Goal: Task Accomplishment & Management: Manage account settings

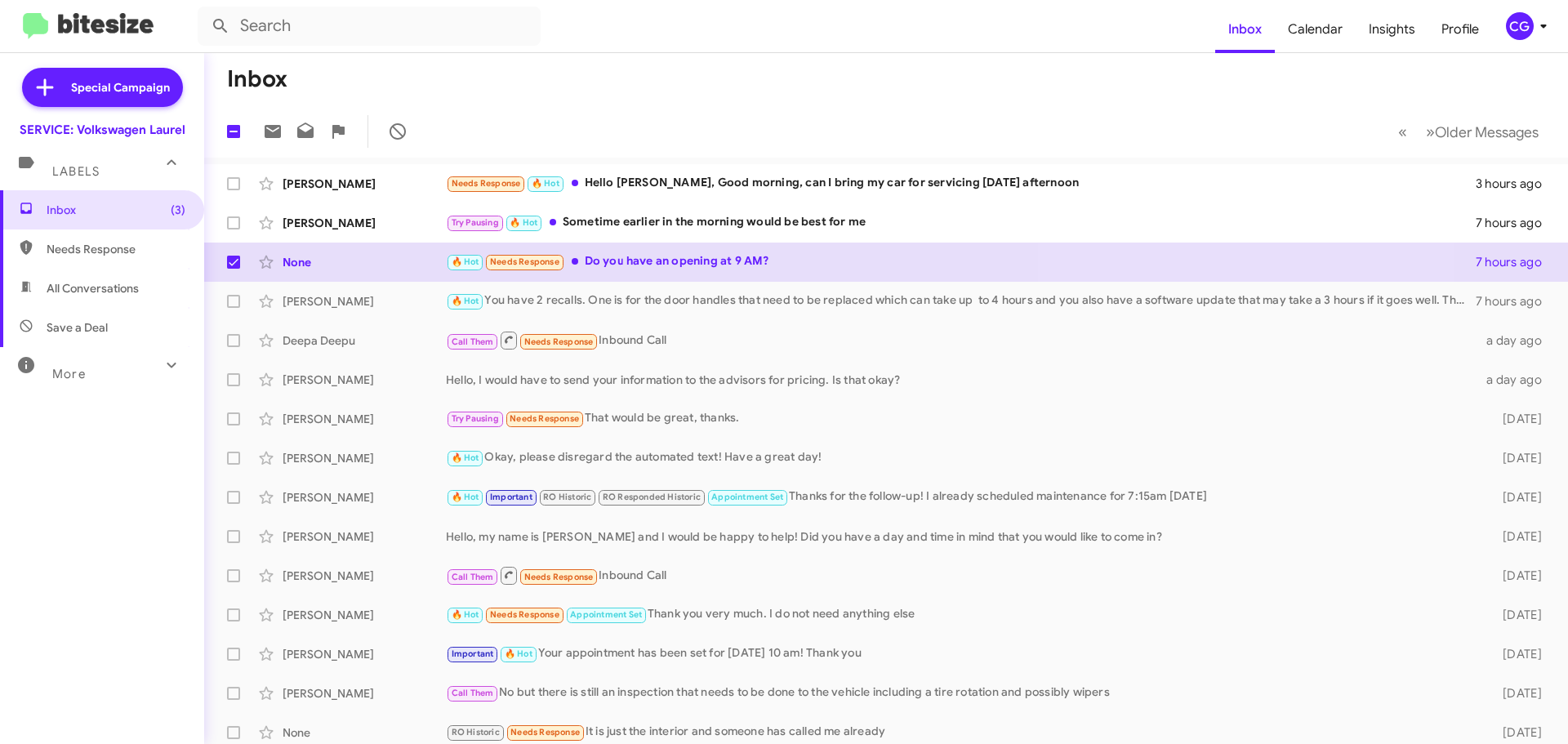
drag, startPoint x: 1543, startPoint y: 31, endPoint x: 1533, endPoint y: 39, distance: 12.8
click at [1541, 33] on icon at bounding box center [1543, 26] width 20 height 20
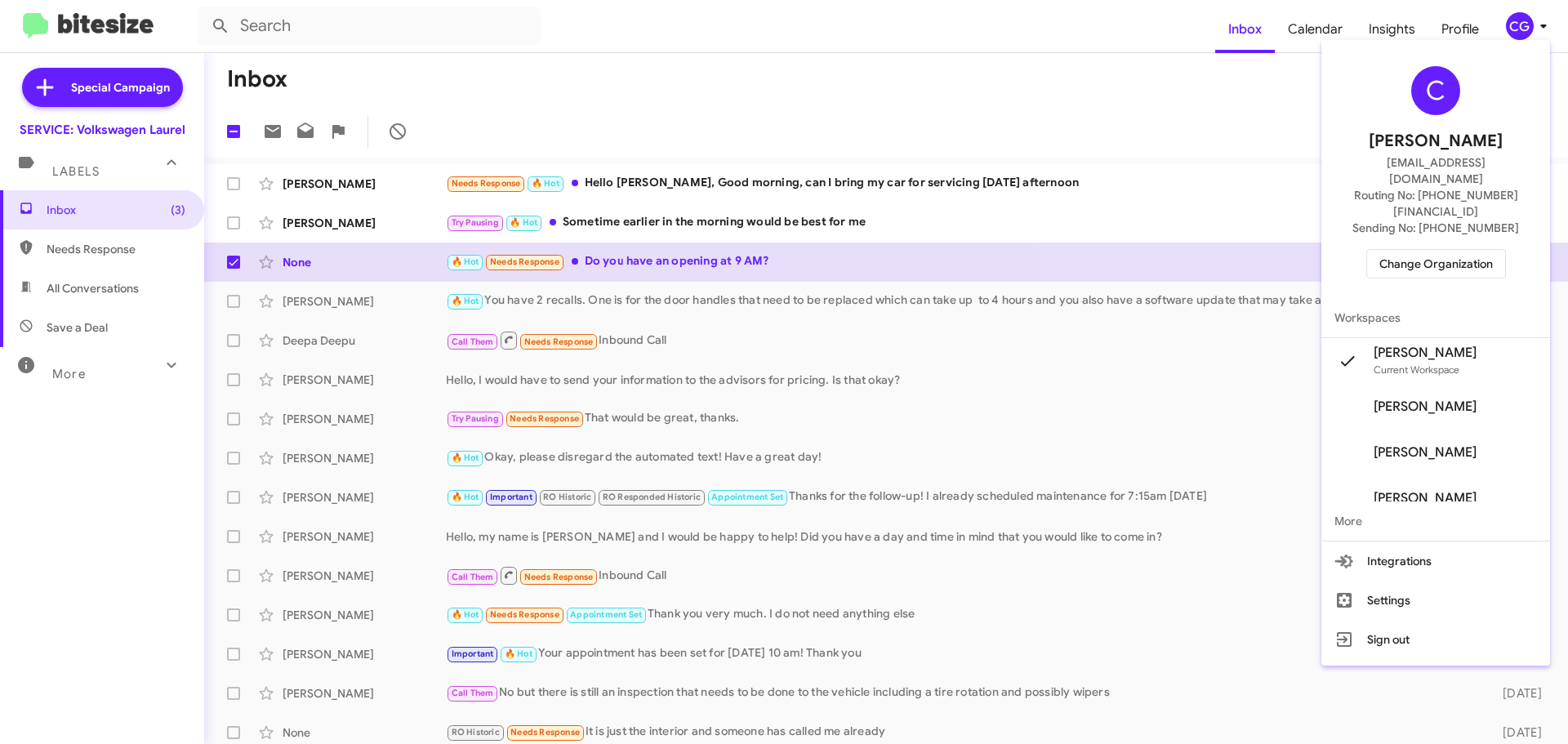
click at [1480, 250] on span "Change Organization" at bounding box center [1437, 264] width 114 height 28
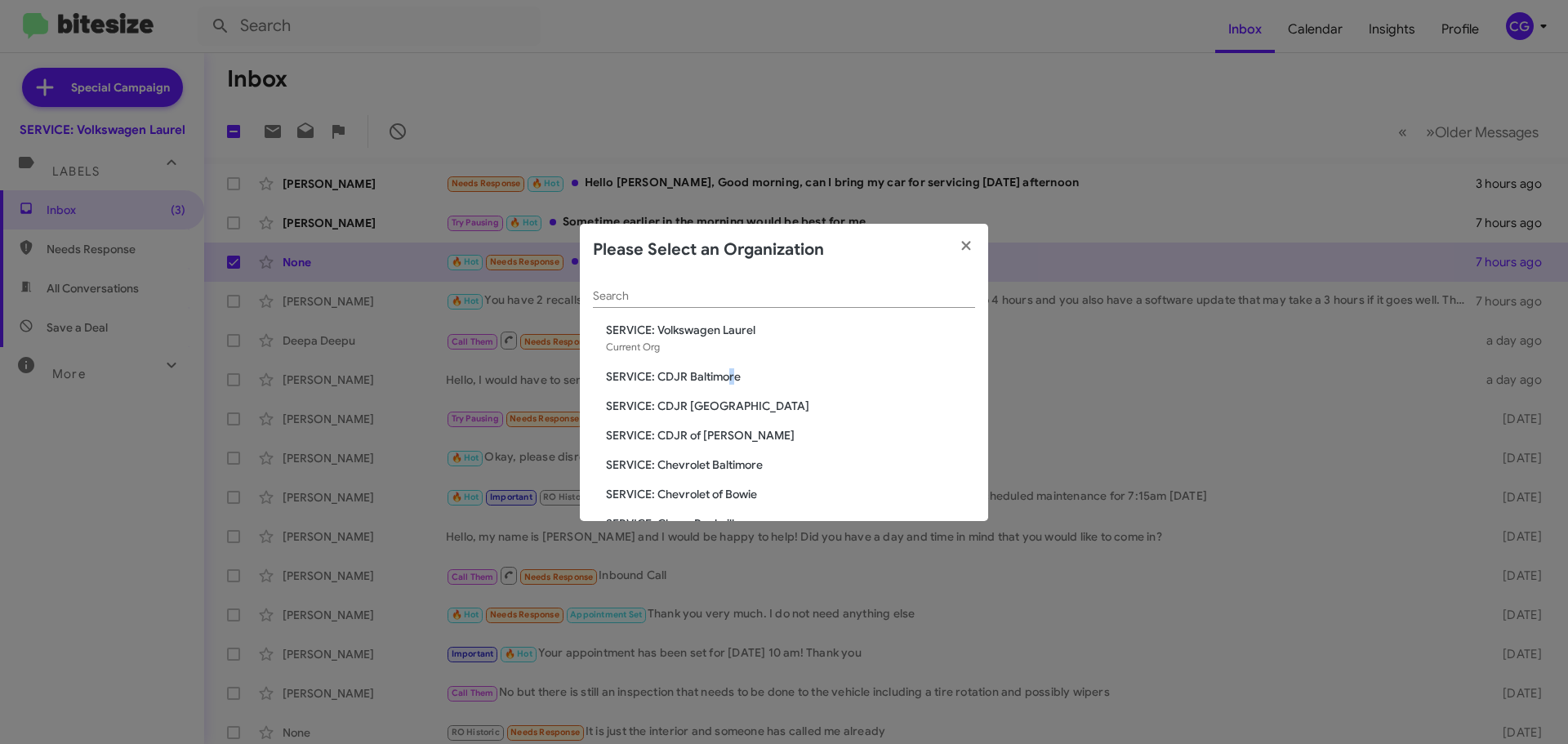
click at [737, 369] on div "Search SERVICE: Volkswagen Laurel Current Org SERVICE: CDJR Baltimore SERVICE: …" at bounding box center [784, 399] width 408 height 245
click at [740, 377] on span "SERVICE: CDJR Baltimore" at bounding box center [790, 376] width 369 height 16
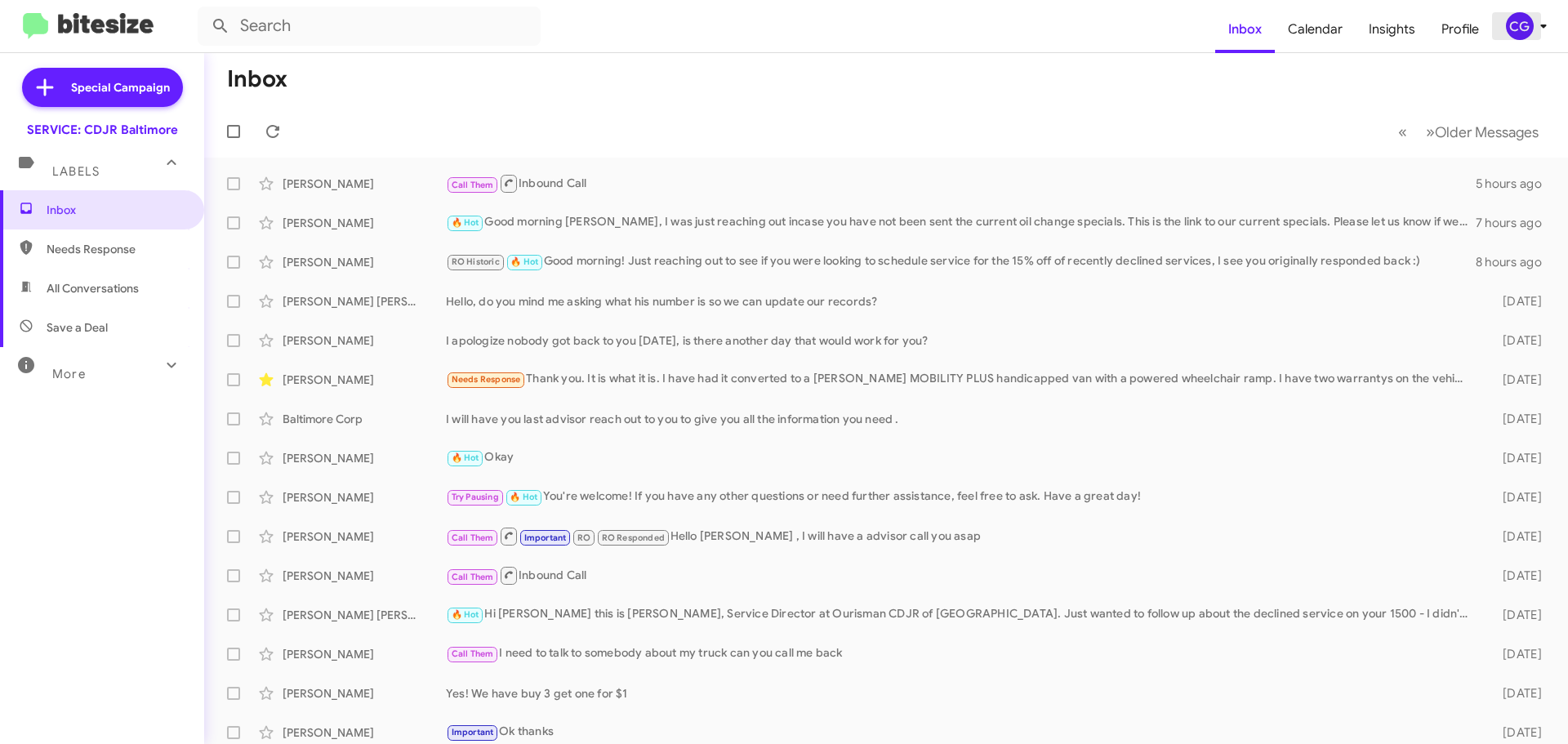
click at [1513, 15] on div "CG" at bounding box center [1520, 26] width 28 height 28
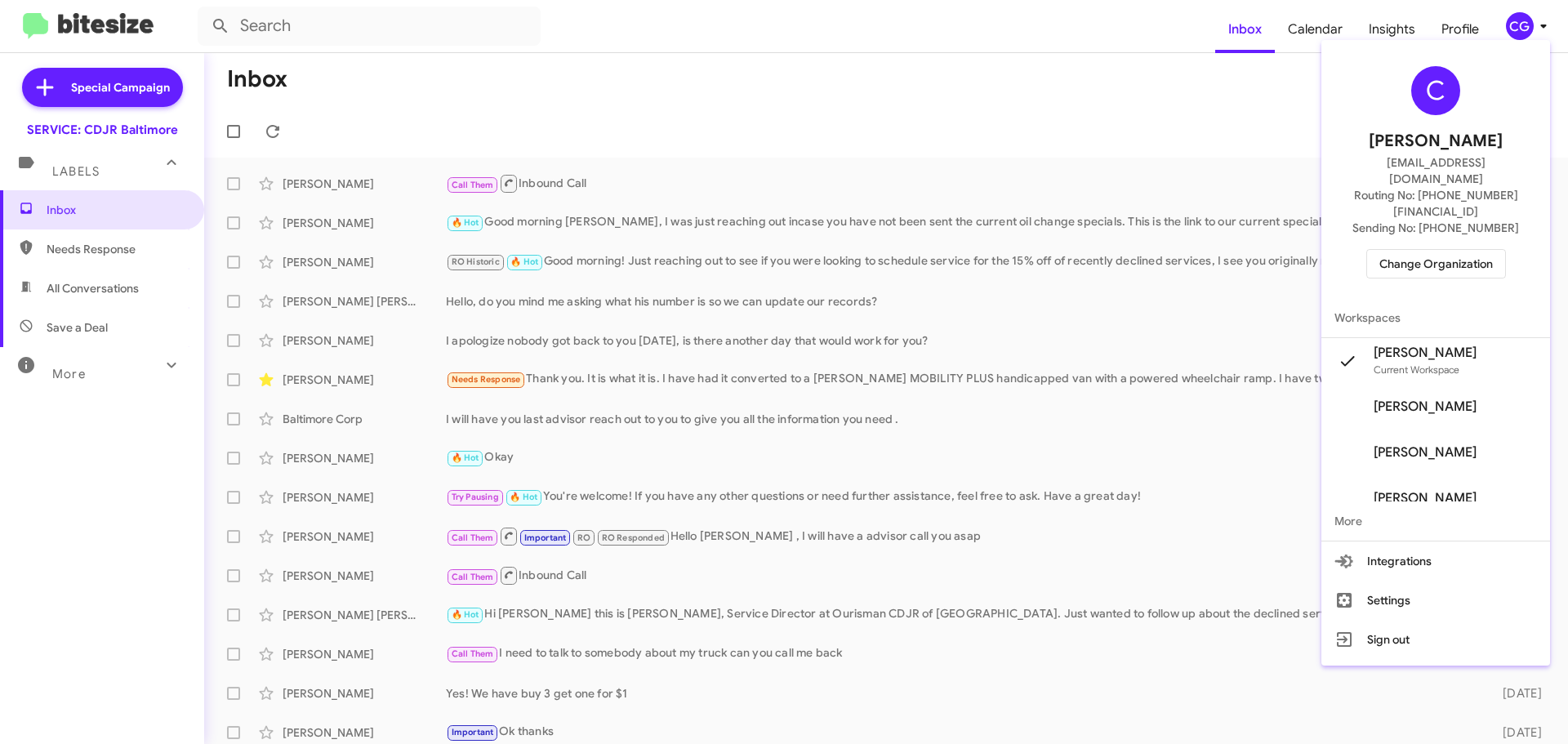
click at [1479, 250] on span "Change Organization" at bounding box center [1437, 264] width 114 height 28
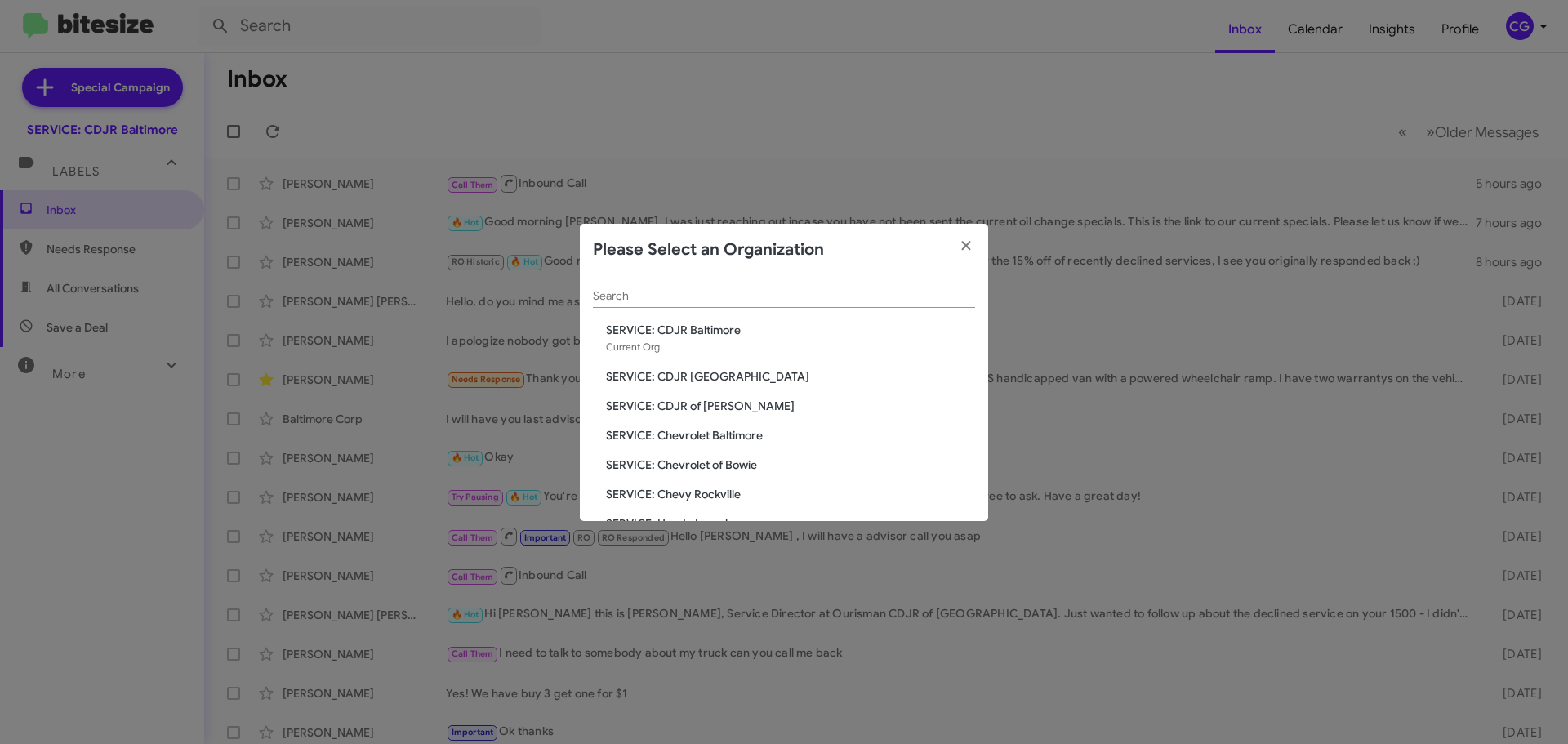
click at [706, 363] on div "Search SERVICE: CDJR Baltimore Current Org SERVICE: CDJR Clarksville SERVICE: C…" at bounding box center [784, 399] width 408 height 245
click at [701, 374] on span "SERVICE: CDJR [GEOGRAPHIC_DATA]" at bounding box center [790, 376] width 369 height 16
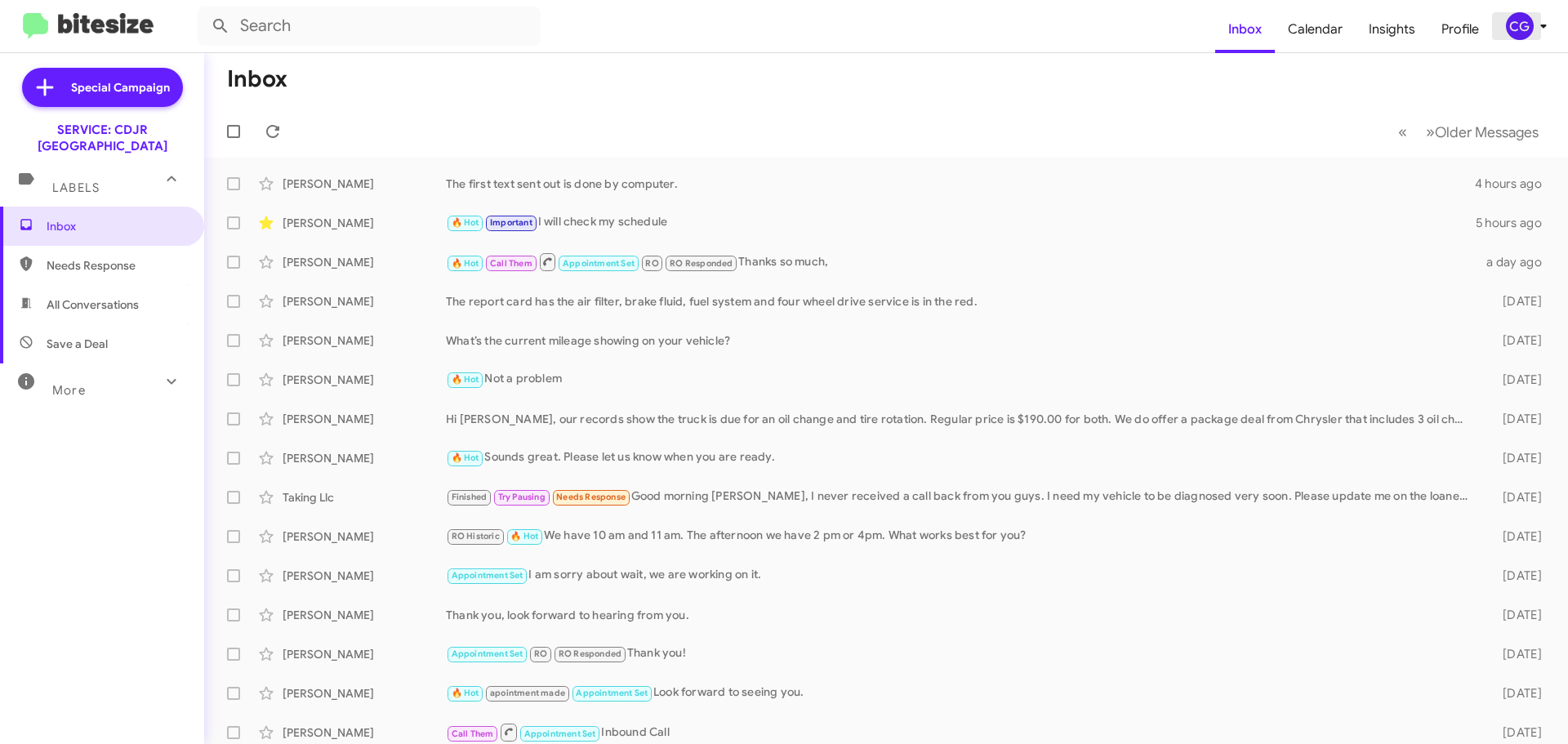
click at [1531, 16] on span "CG" at bounding box center [1529, 26] width 49 height 28
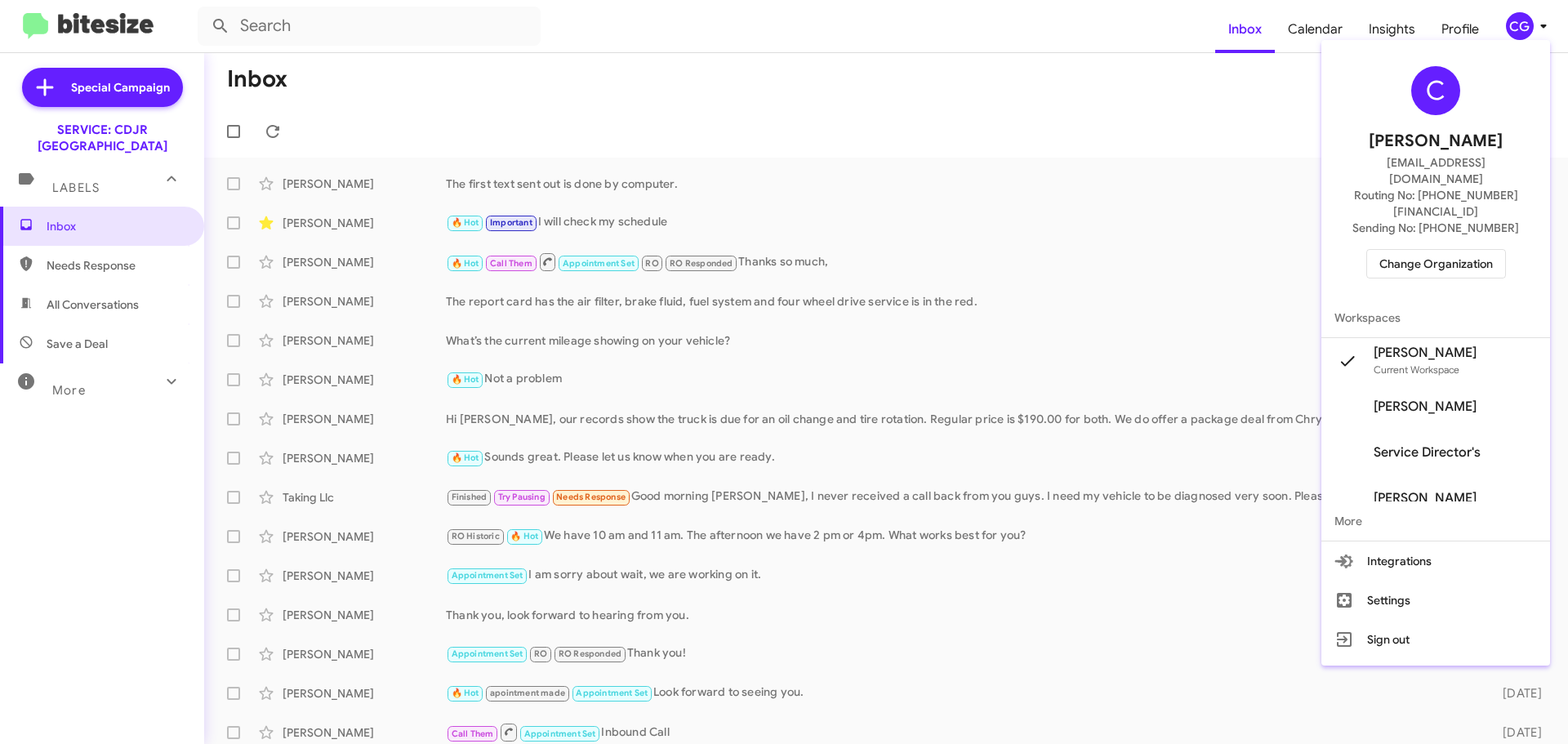
click at [1453, 250] on span "Change Organization" at bounding box center [1437, 264] width 114 height 28
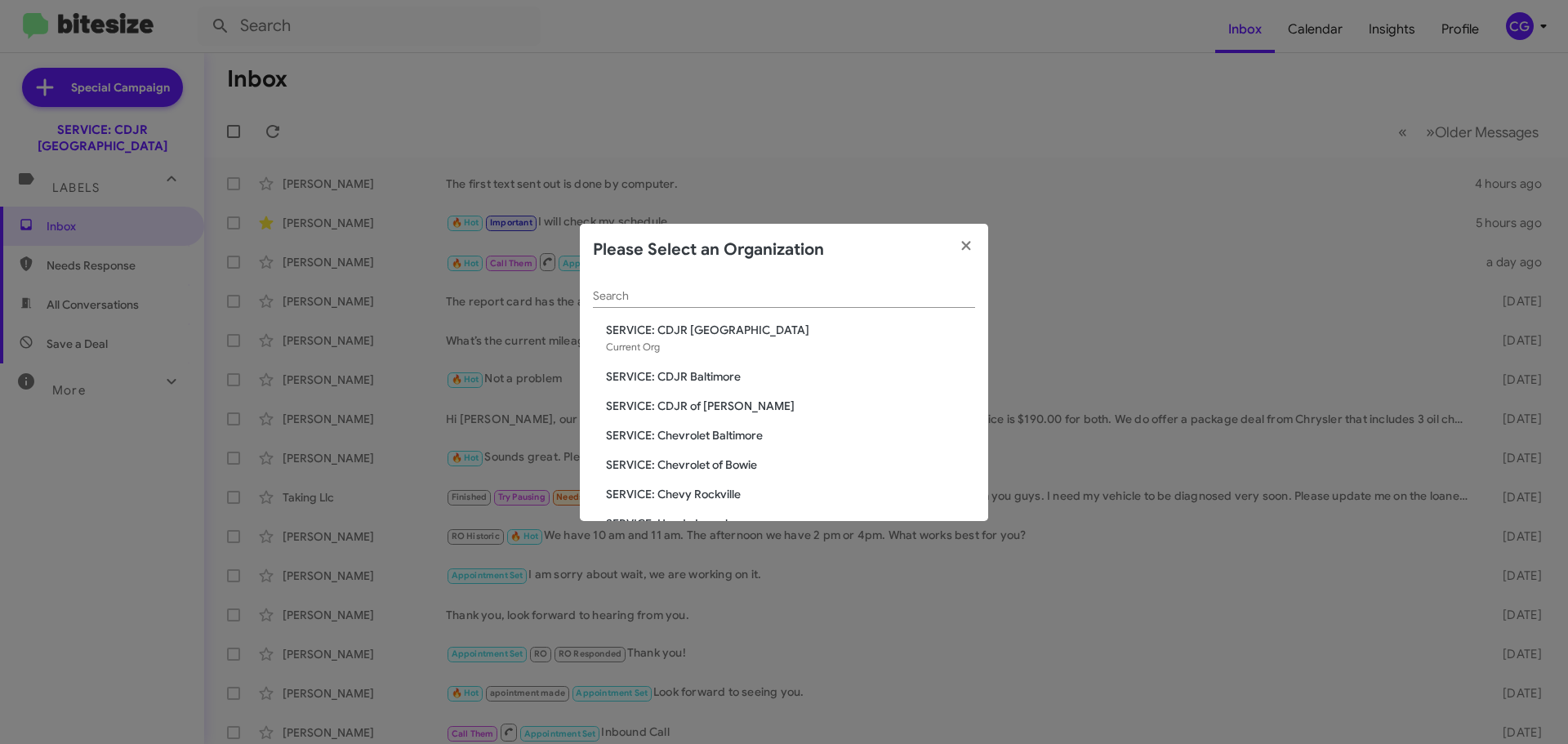
click at [737, 403] on span "SERVICE: CDJR of [PERSON_NAME]" at bounding box center [790, 406] width 369 height 16
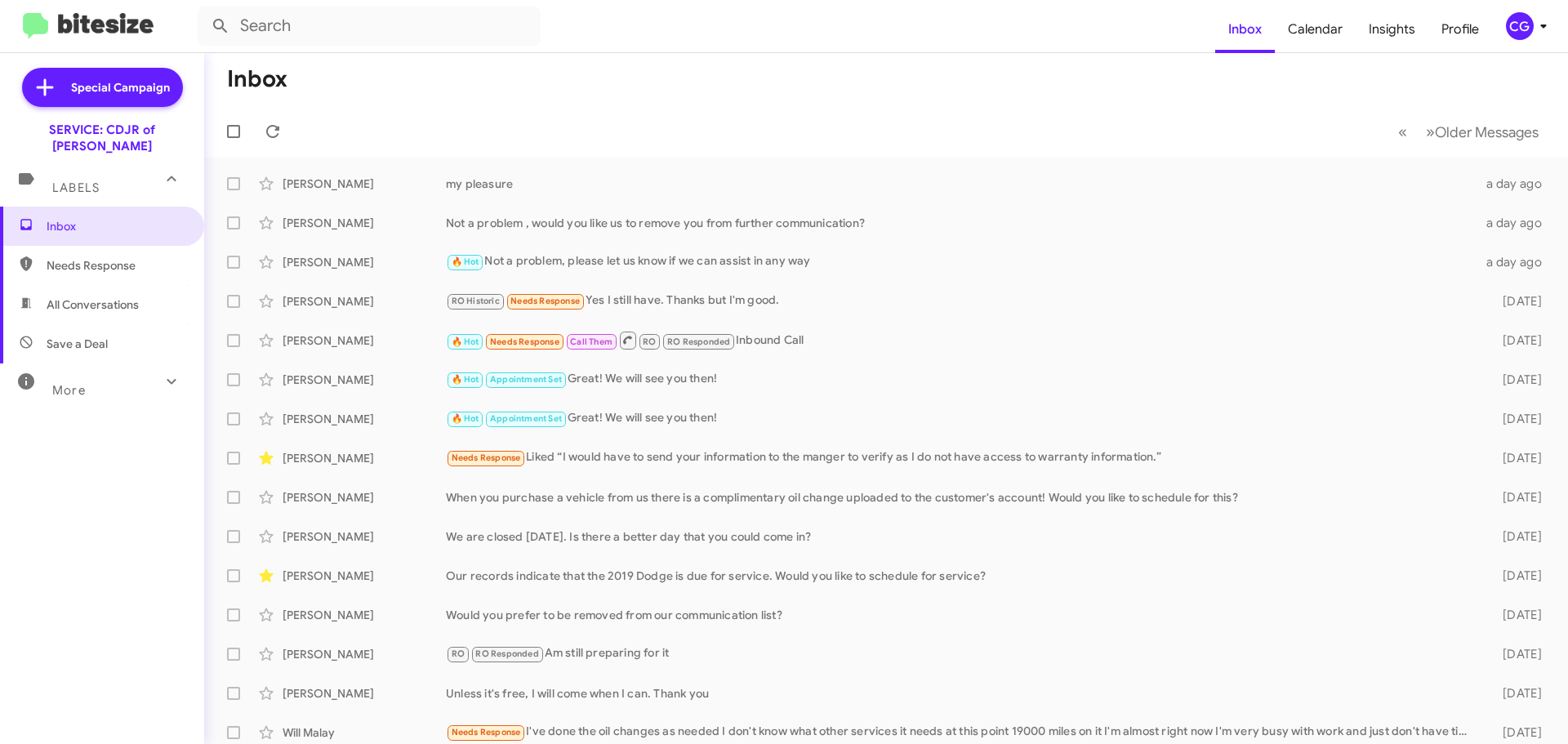
drag, startPoint x: 1565, startPoint y: 26, endPoint x: 1549, endPoint y: 28, distance: 16.1
click at [1565, 26] on mat-toolbar "Inbox Calendar Insights Profile CG" at bounding box center [784, 26] width 1568 height 53
click at [1532, 28] on div "CG" at bounding box center [1520, 26] width 28 height 28
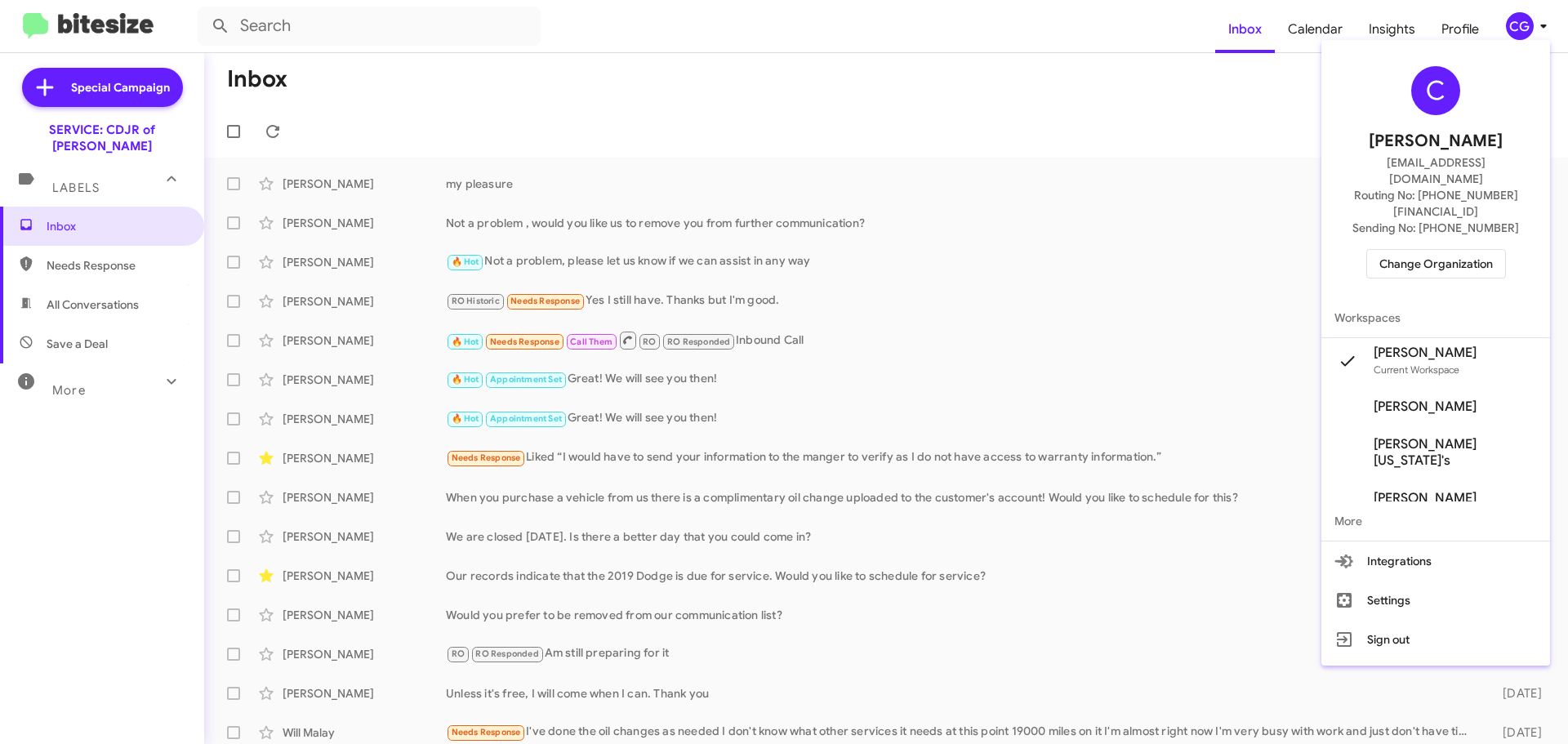
click at [1441, 249] on div "C Carmen Gast cgast@ourismancars.com Routing No: +1 (301) 249-4227 Sending No: …" at bounding box center [1435, 173] width 229 height 252
click at [1442, 249] on div "C Carmen Gast cgast@ourismancars.com Routing No: +1 (301) 249-4227 Sending No: …" at bounding box center [1435, 173] width 229 height 252
click at [1443, 250] on span "Change Organization" at bounding box center [1437, 264] width 114 height 28
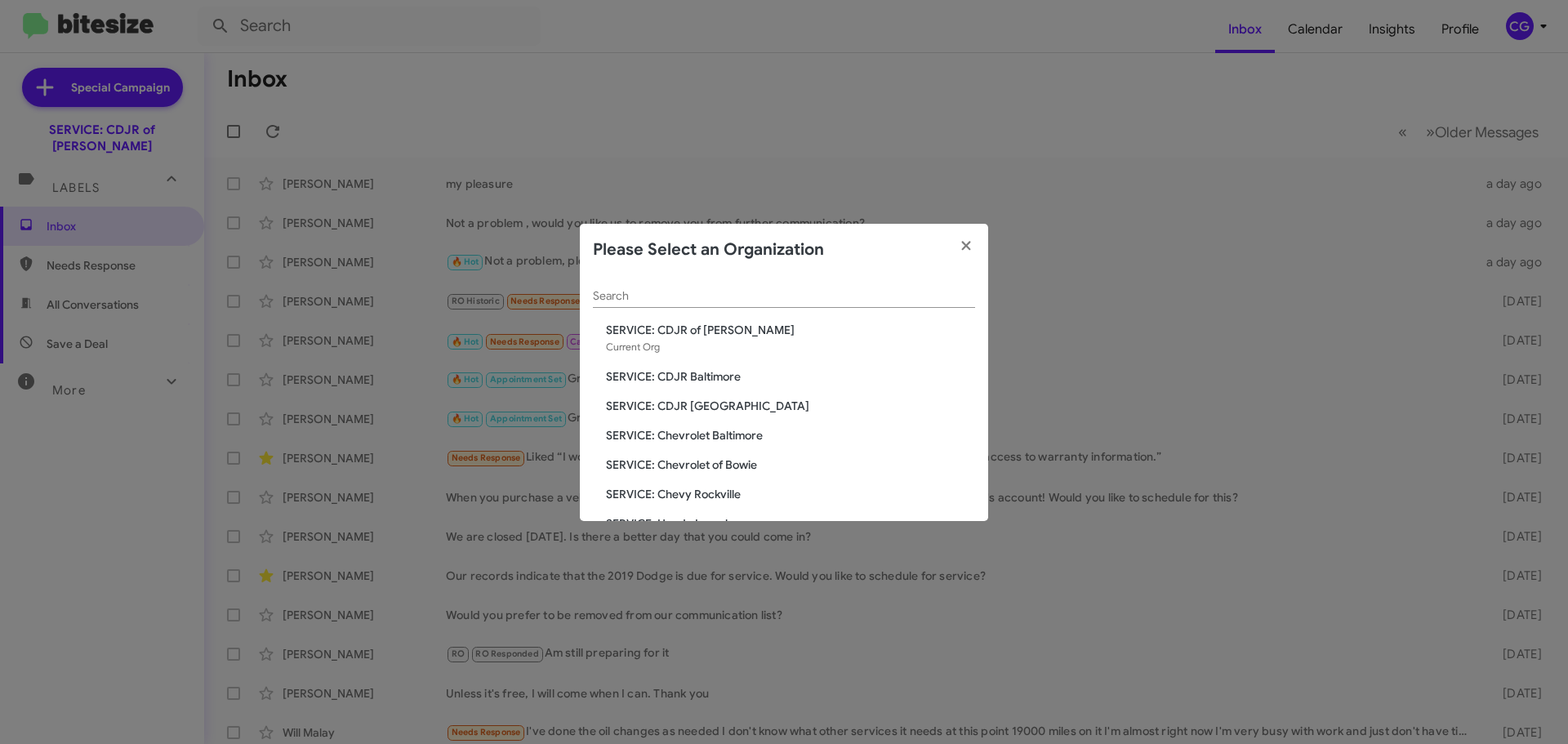
scroll to position [82, 0]
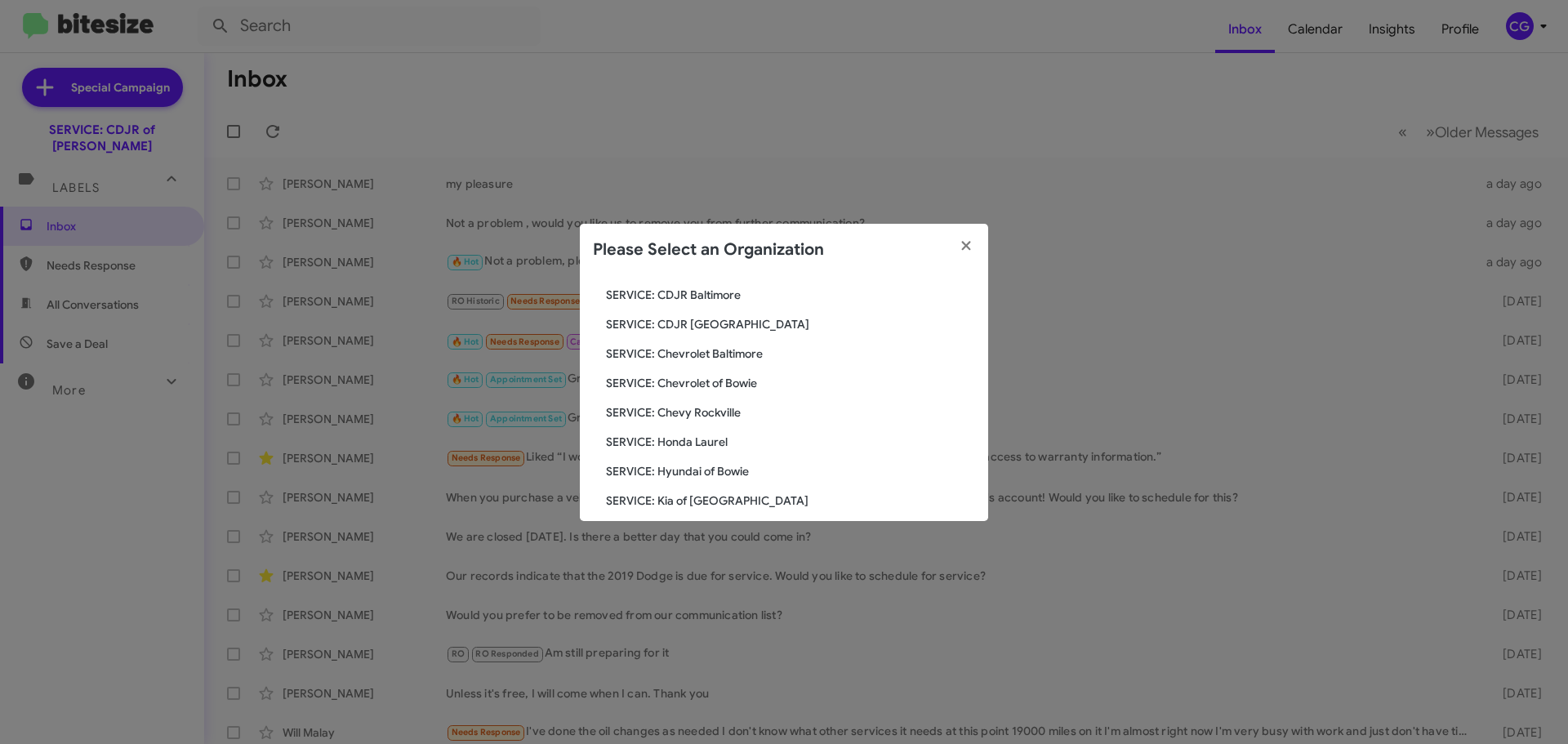
click at [729, 350] on span "SERVICE: Chevrolet Baltimore" at bounding box center [790, 353] width 369 height 16
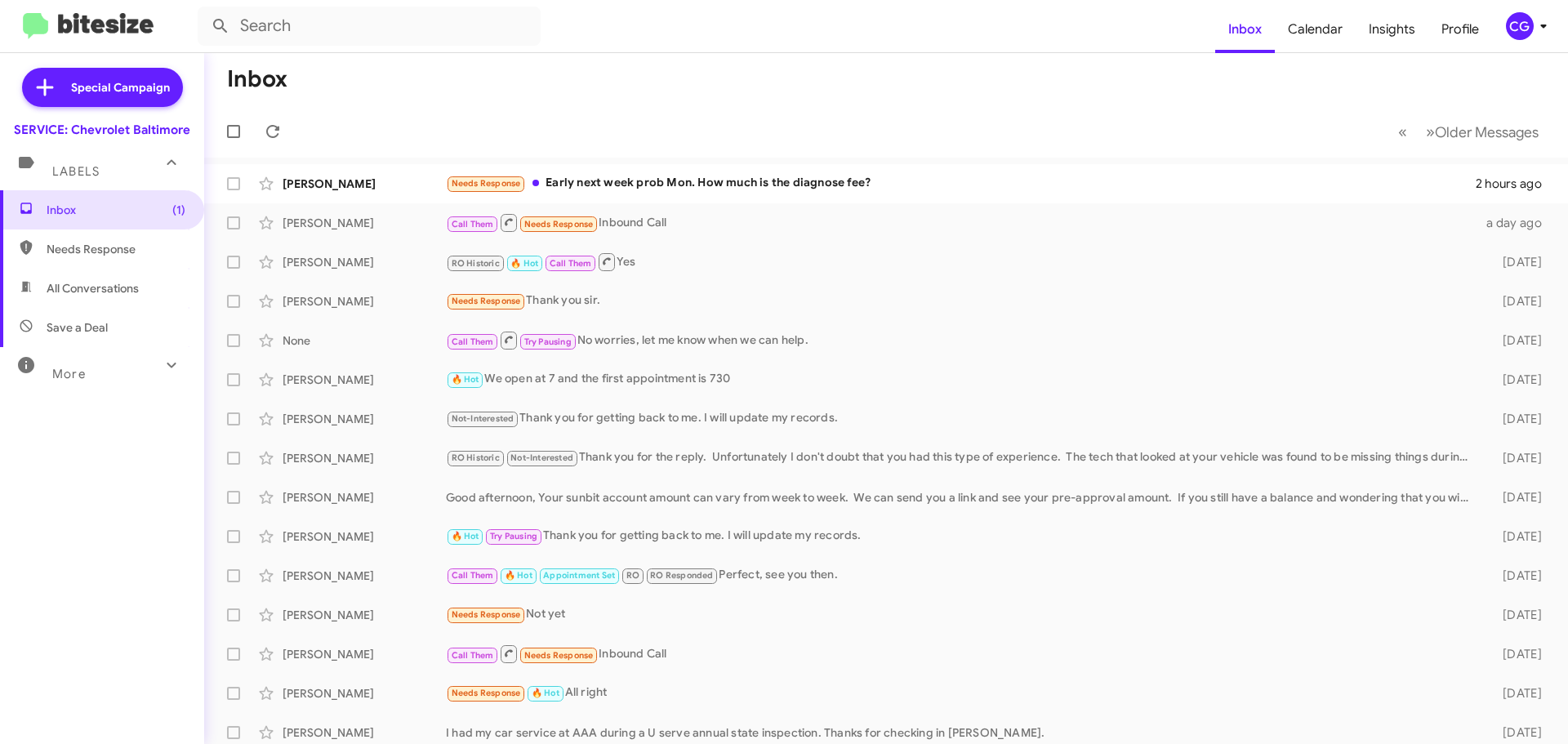
click at [1526, 28] on div "CG" at bounding box center [1520, 26] width 28 height 28
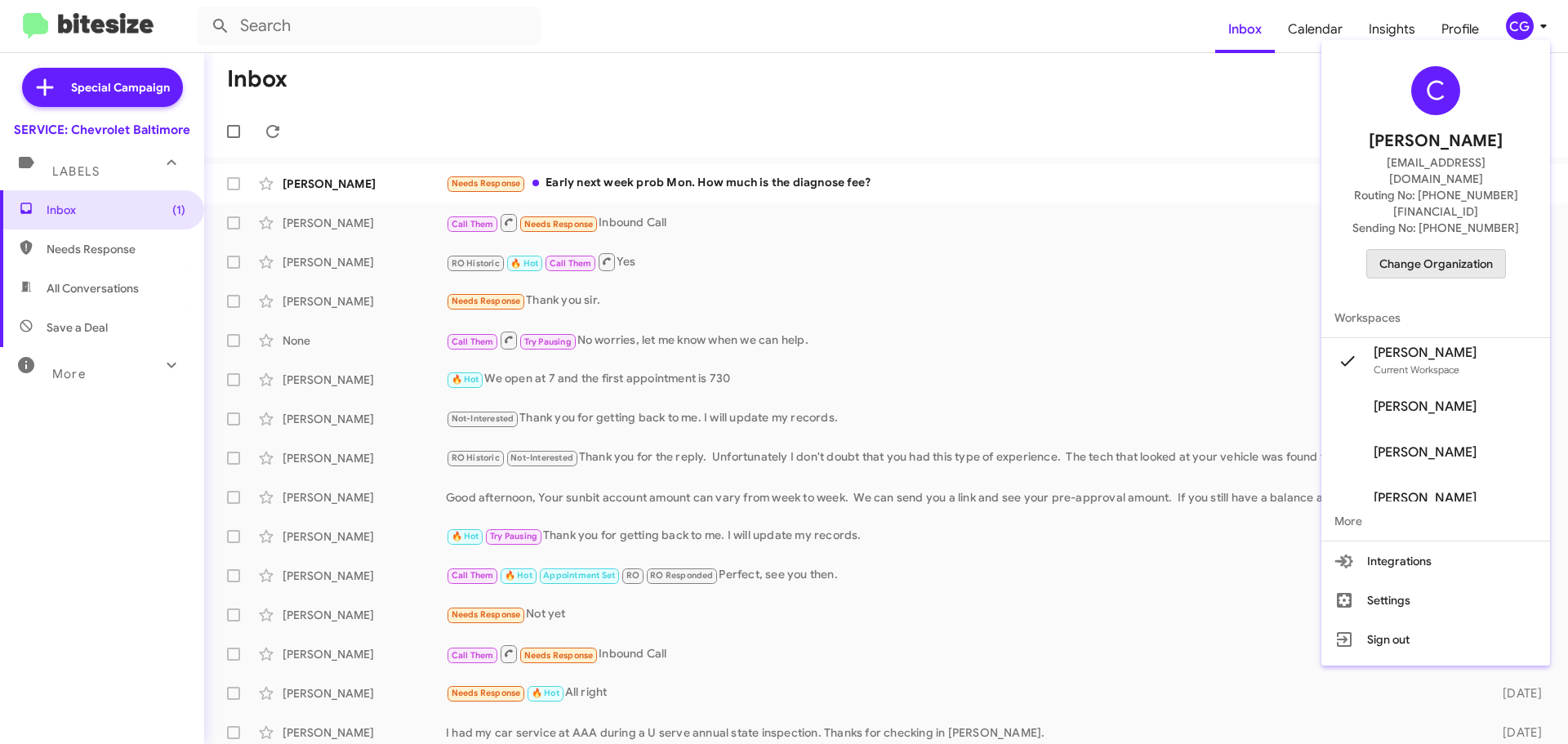
click at [1501, 249] on button "Change Organization" at bounding box center [1436, 264] width 140 height 29
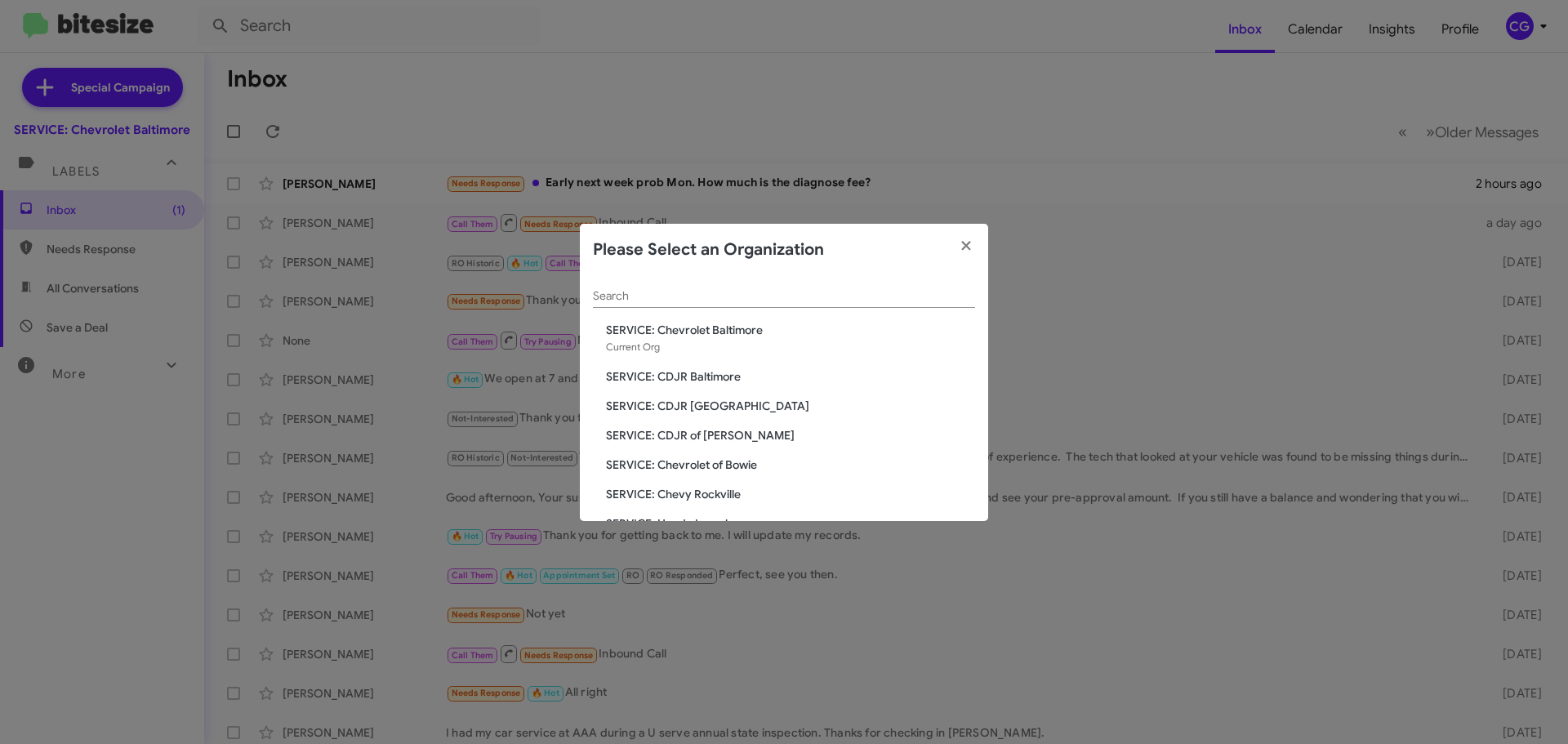
click at [725, 464] on span "SERVICE: Chevrolet of Bowie" at bounding box center [790, 464] width 369 height 16
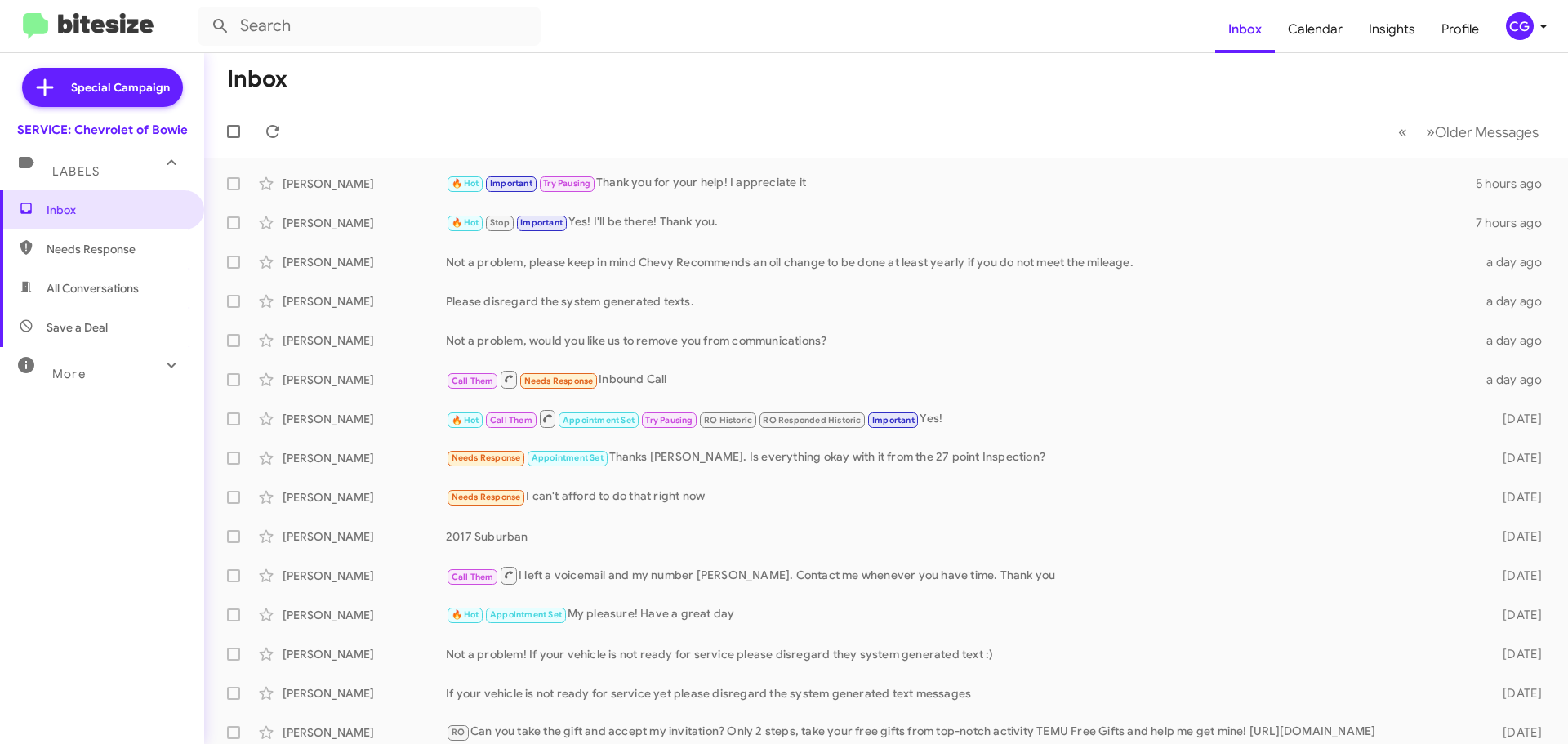
click at [1519, 31] on div "CG" at bounding box center [1520, 26] width 28 height 28
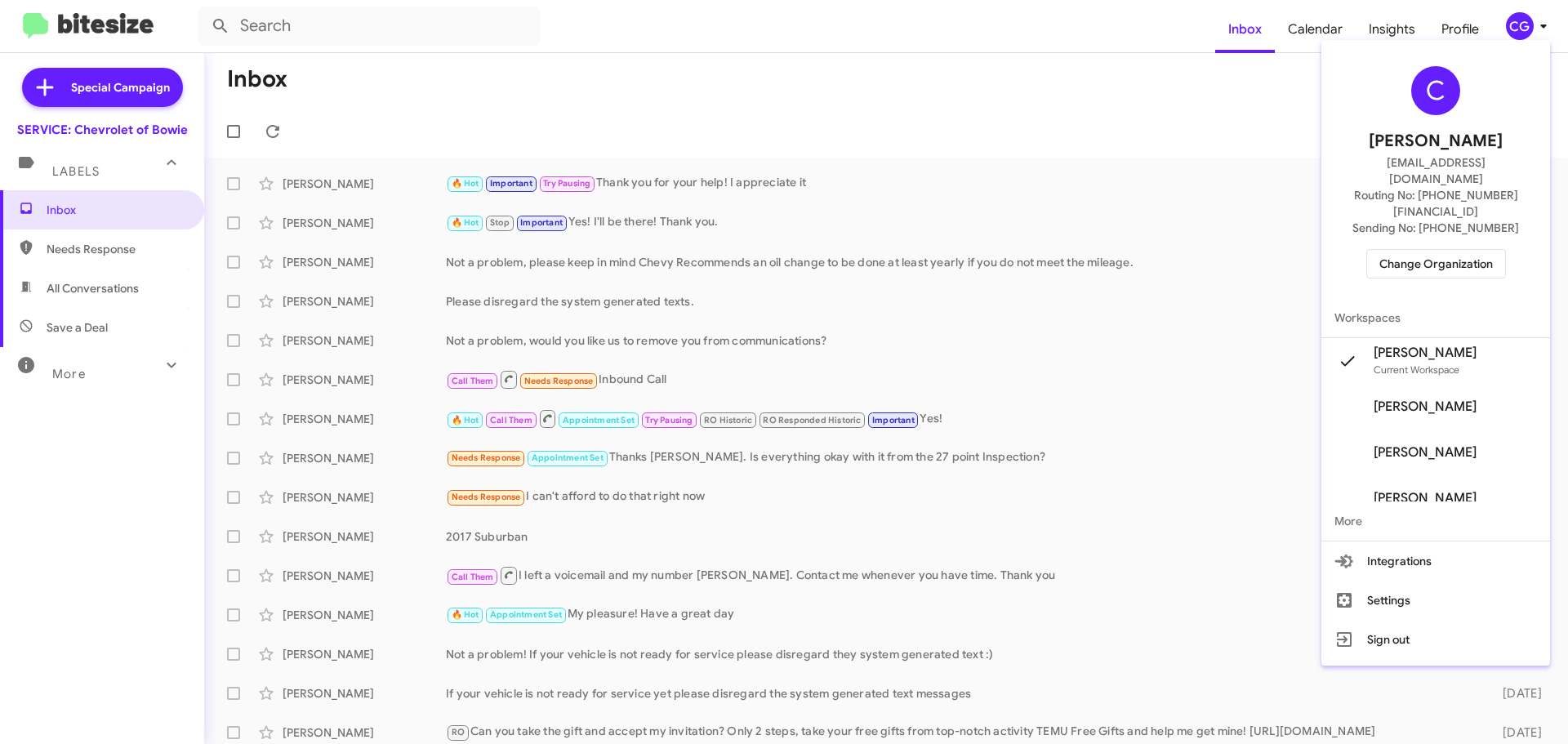
click at [1456, 249] on button "Change Organization" at bounding box center [1436, 264] width 140 height 29
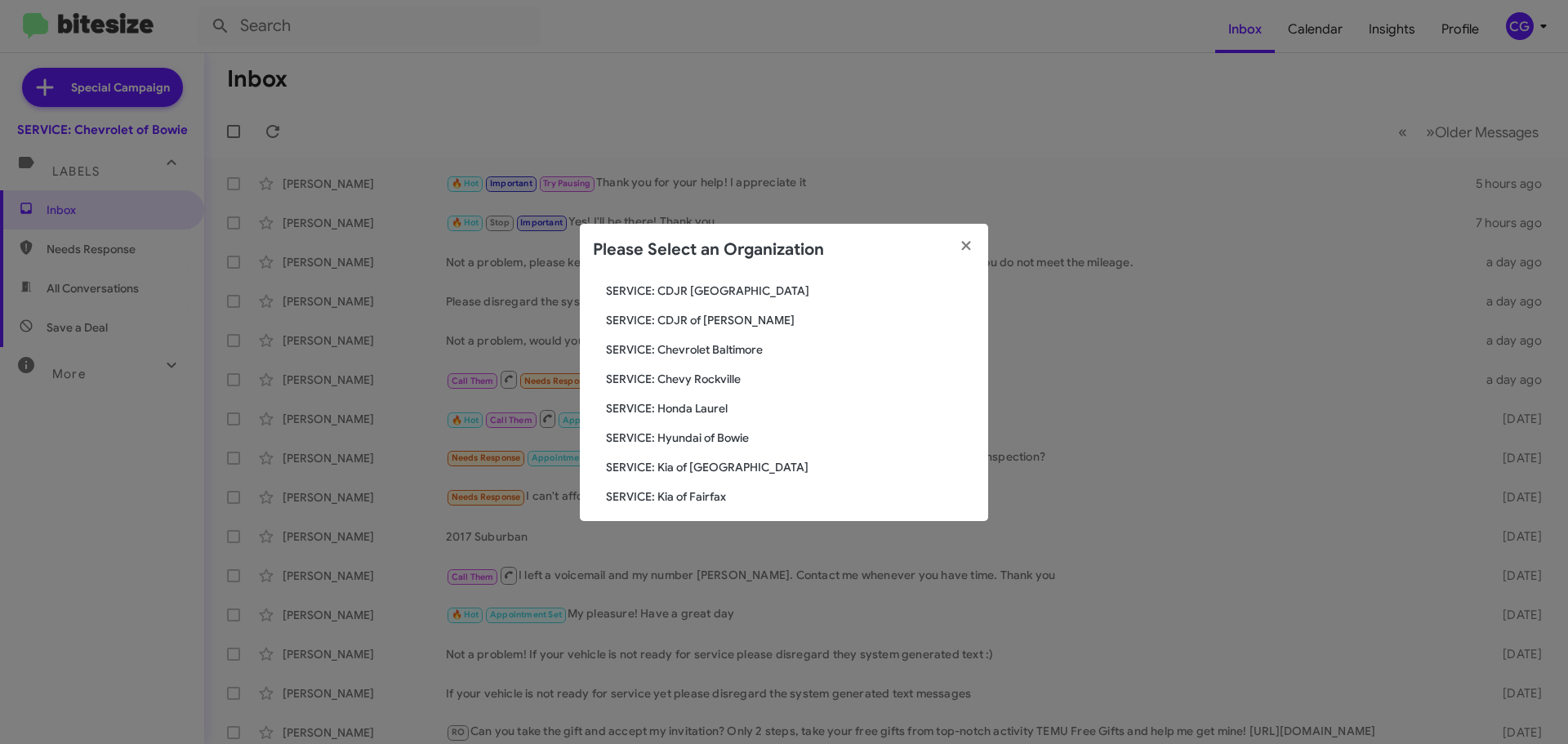
scroll to position [301, 0]
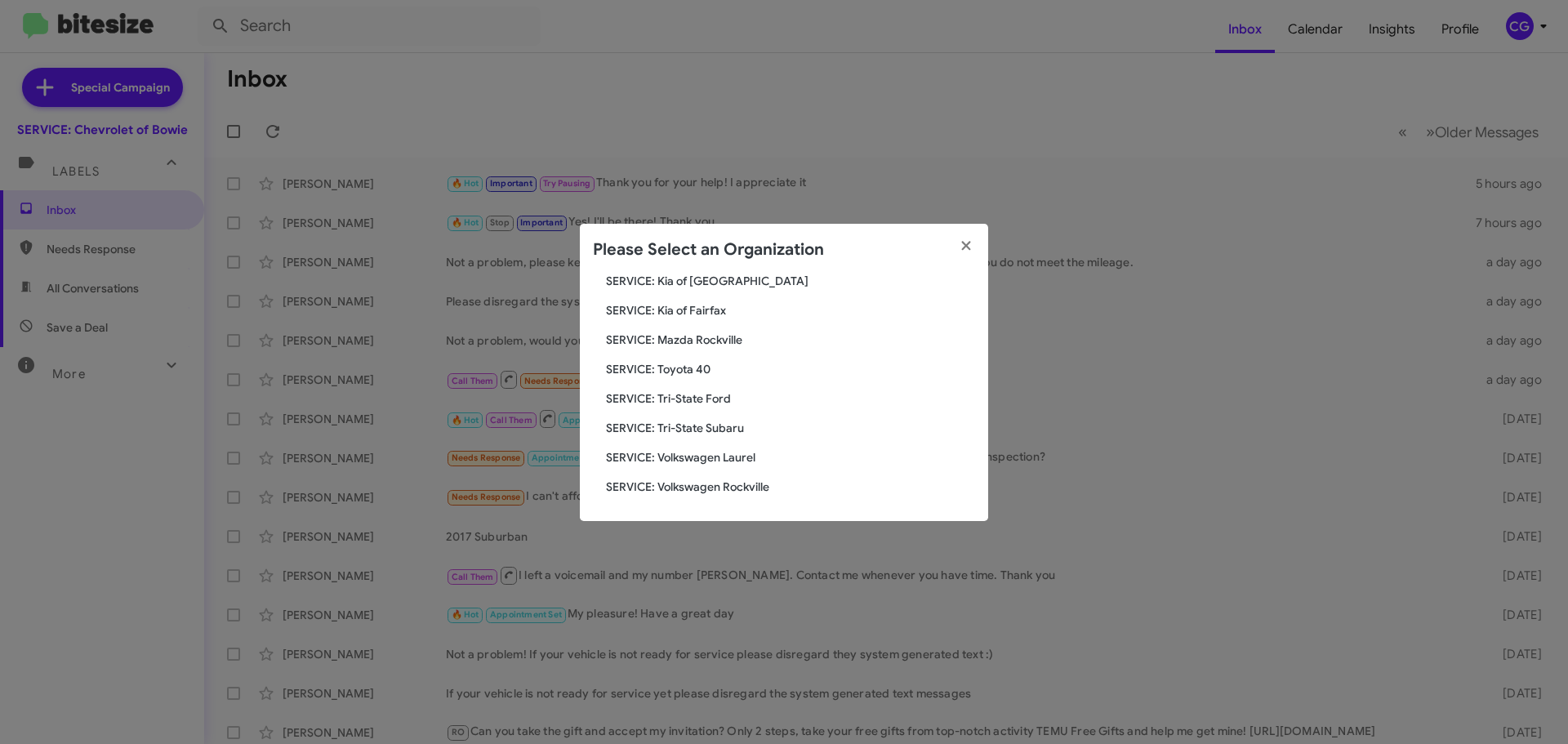
click at [721, 274] on div "Please Select an Organization" at bounding box center [784, 249] width 408 height 53
drag, startPoint x: 678, startPoint y: 363, endPoint x: 702, endPoint y: 356, distance: 25.0
click at [677, 363] on span "SERVICE: Toyota 40" at bounding box center [790, 369] width 369 height 16
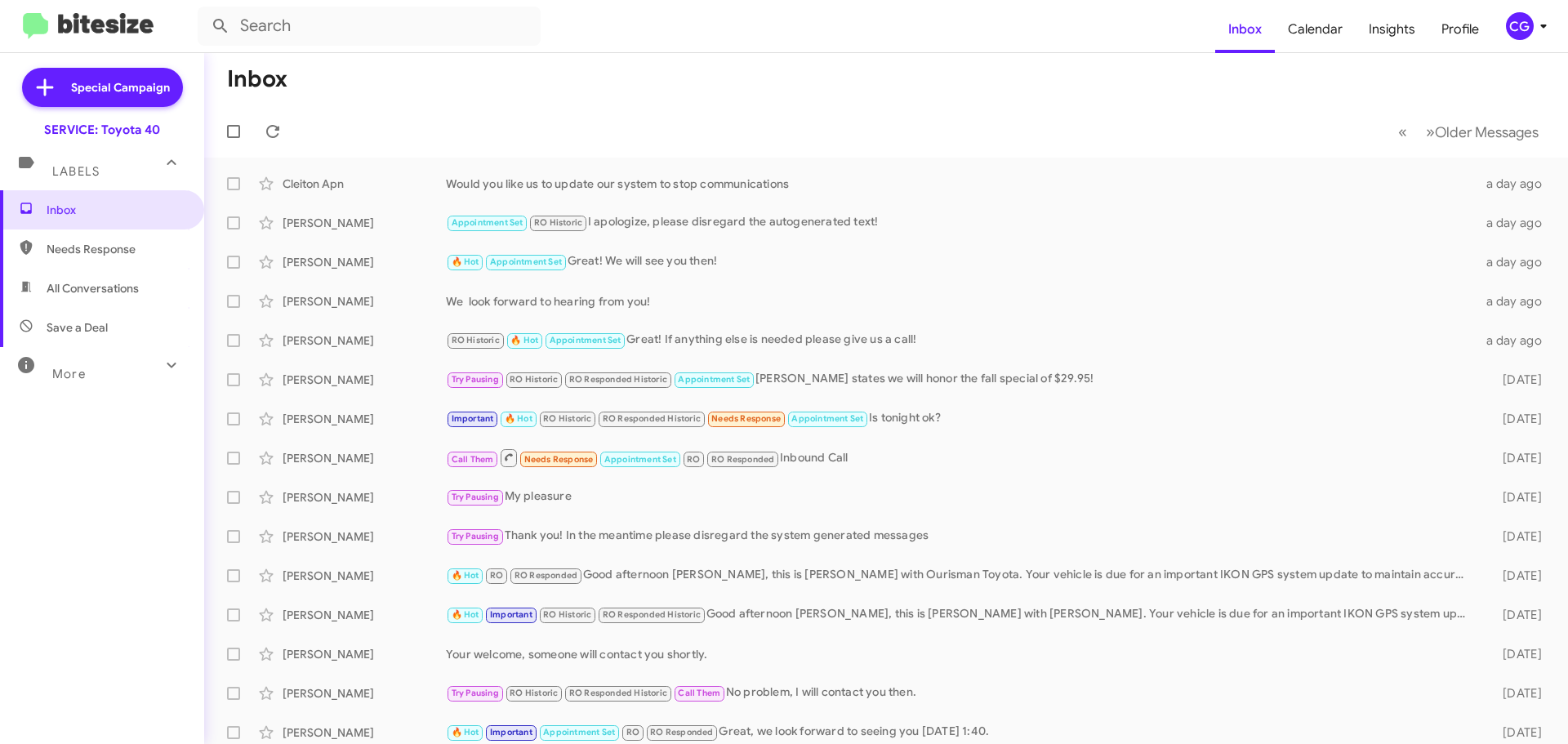
click at [1544, 23] on icon at bounding box center [1543, 26] width 20 height 20
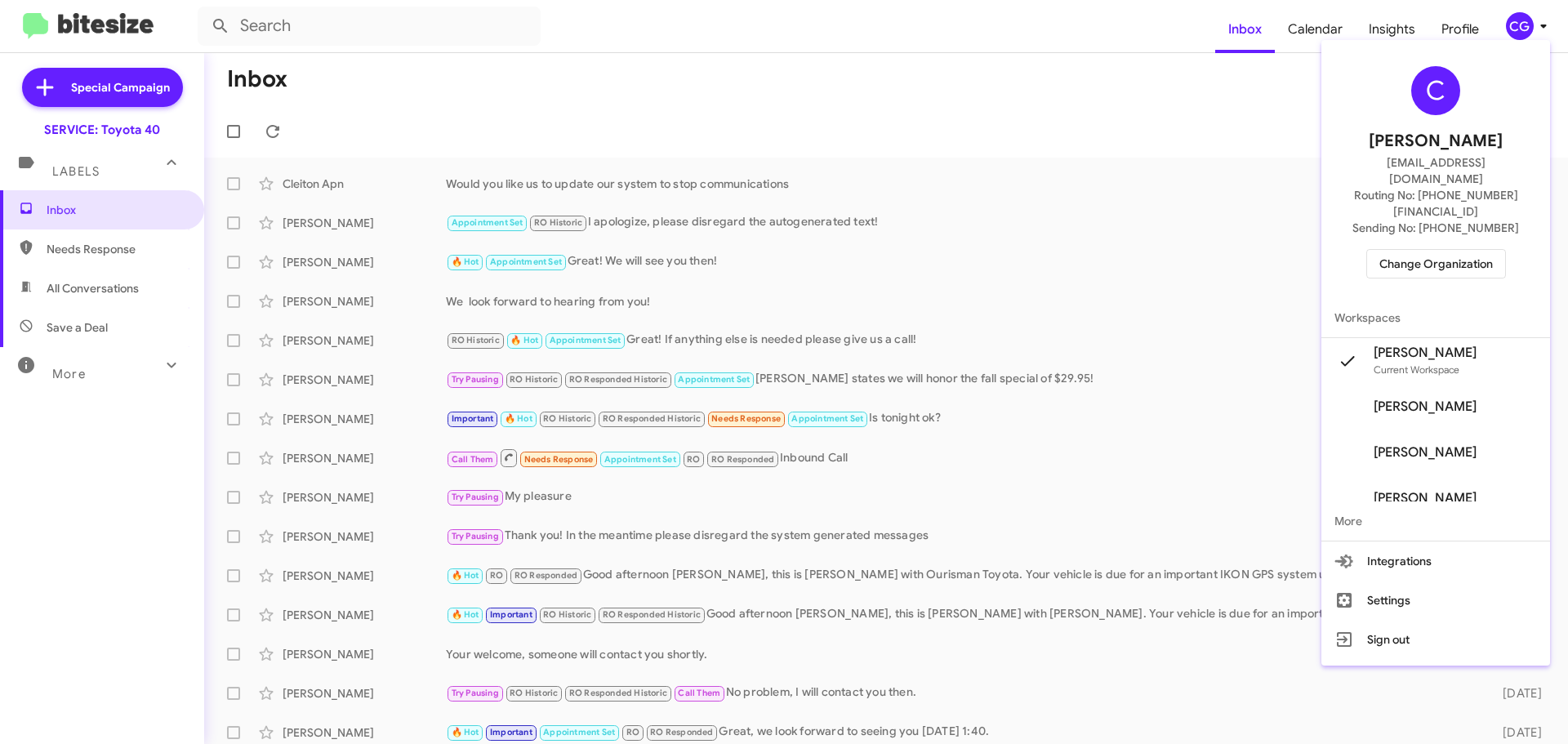
click at [1472, 250] on span "Change Organization" at bounding box center [1437, 264] width 114 height 28
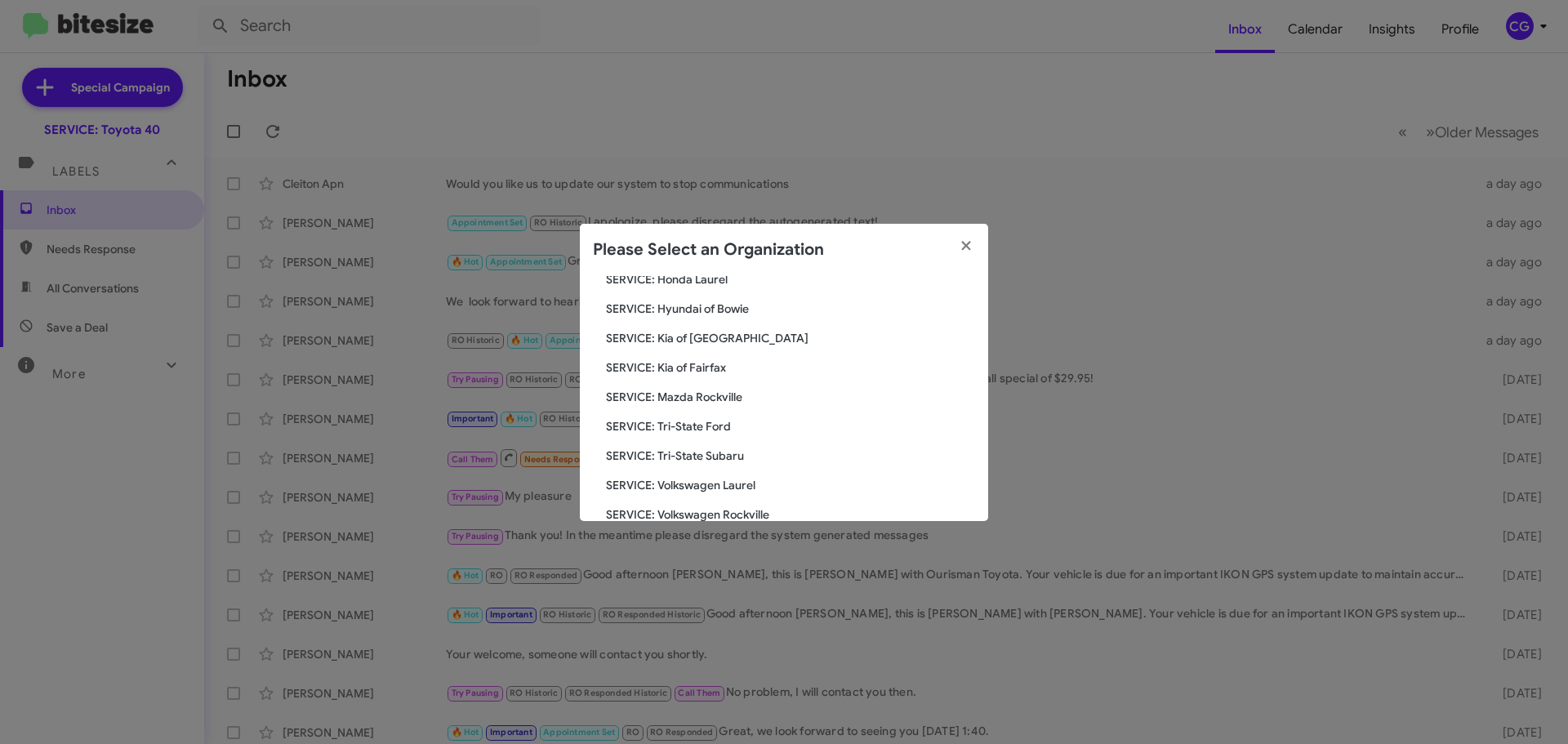
scroll to position [301, 0]
click at [715, 404] on span "SERVICE: Tri-State Ford" at bounding box center [790, 398] width 369 height 16
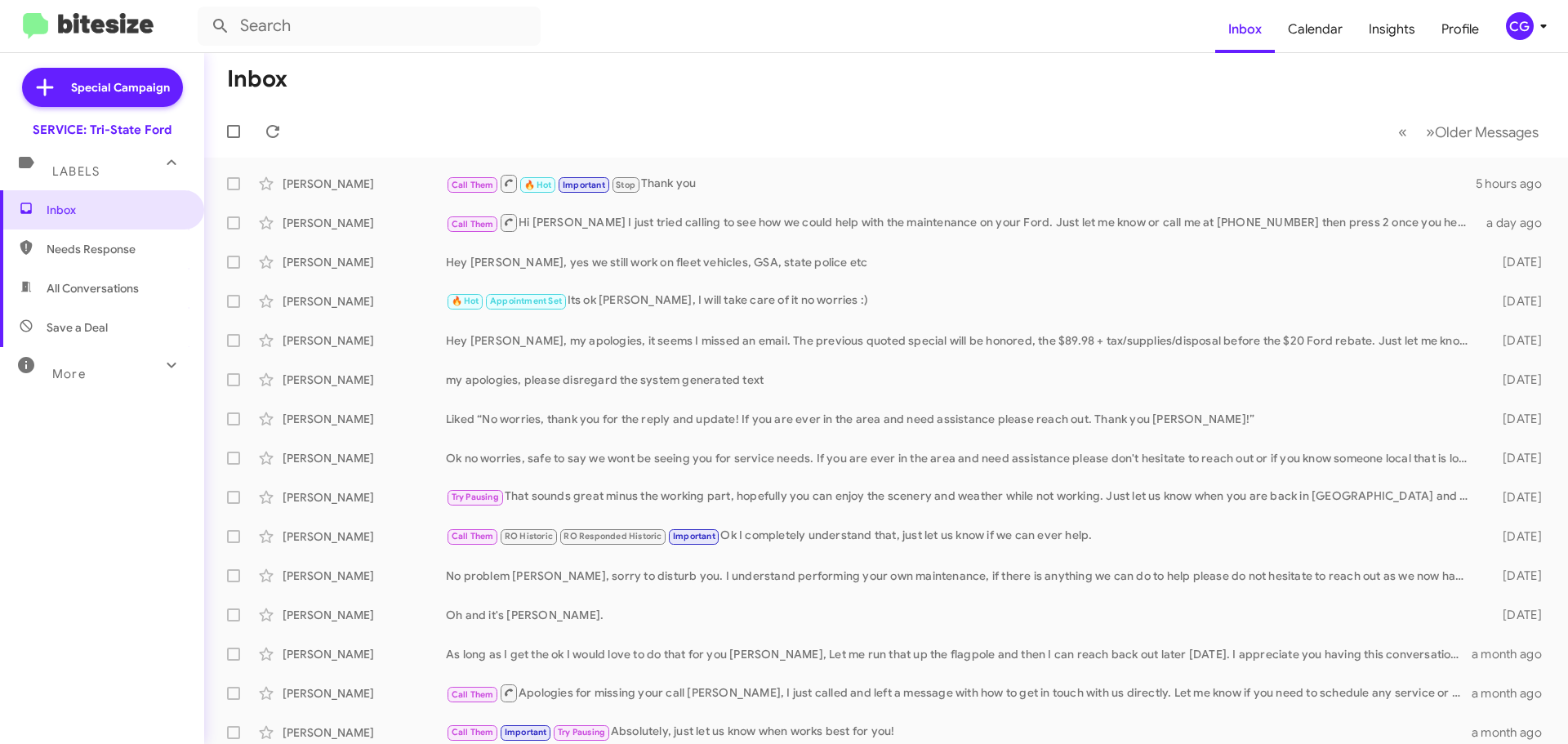
click at [1533, 21] on icon at bounding box center [1543, 26] width 20 height 20
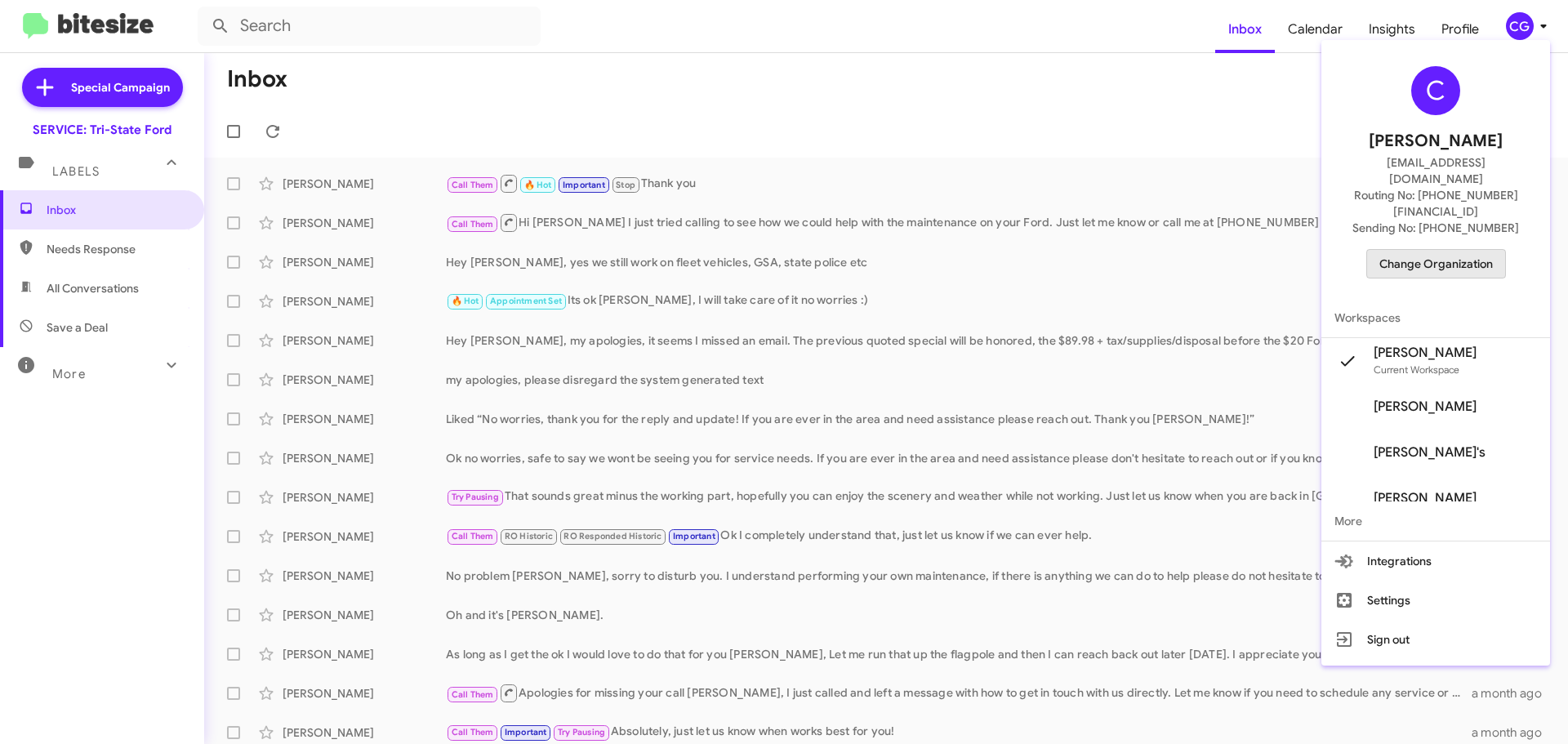
click at [1455, 250] on span "Change Organization" at bounding box center [1437, 264] width 114 height 28
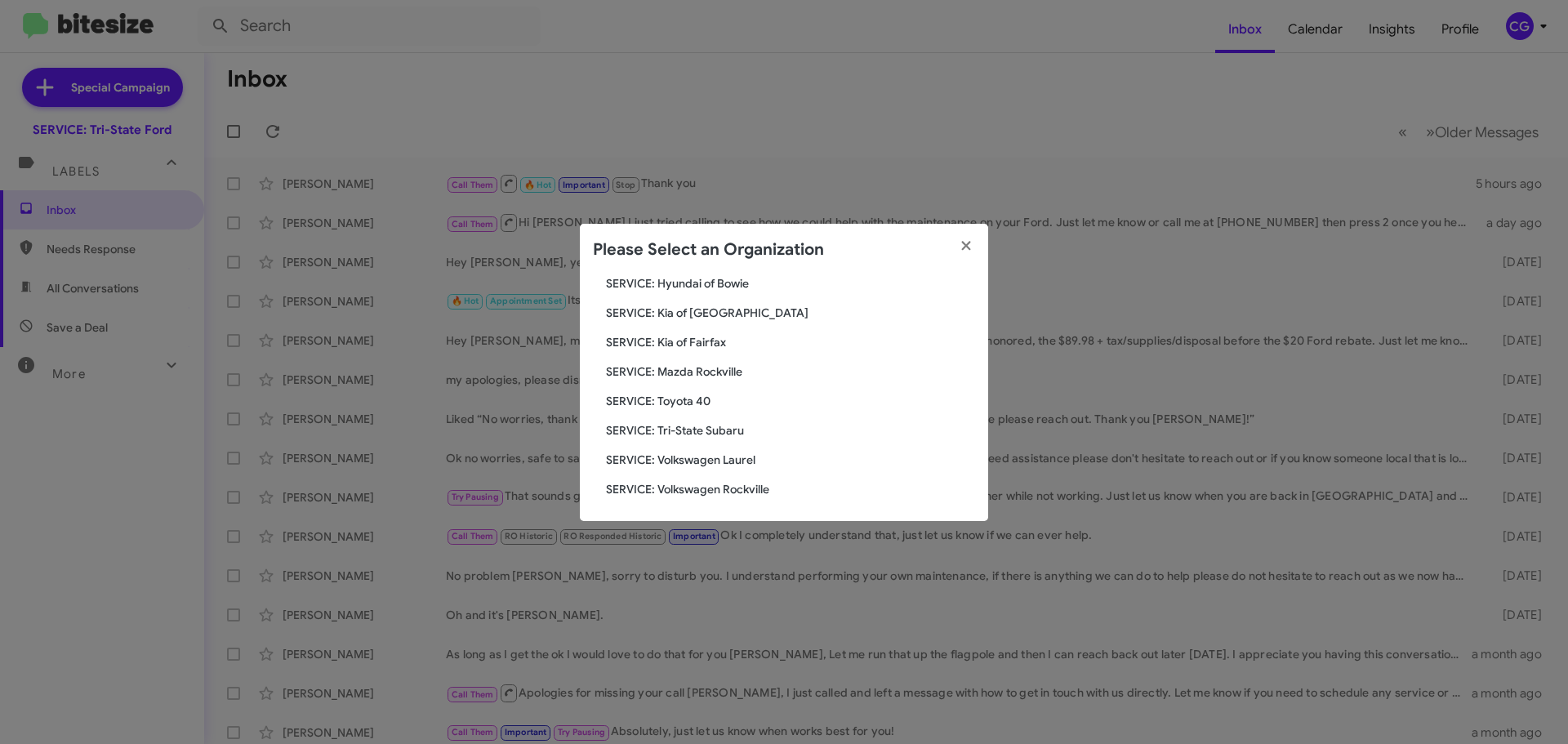
scroll to position [301, 0]
click at [734, 427] on span "SERVICE: Tri-State Subaru" at bounding box center [790, 427] width 369 height 16
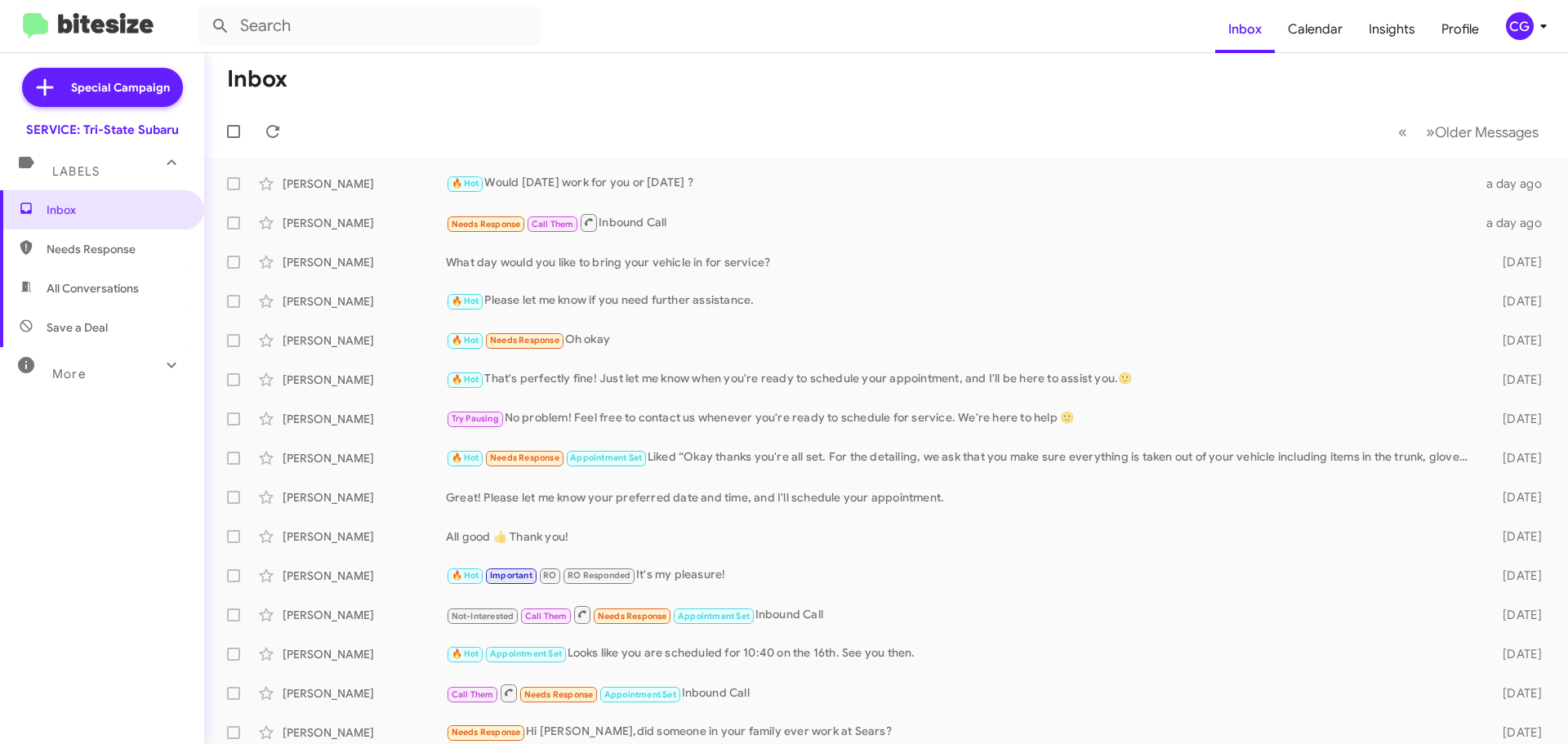
click at [1516, 16] on div "CG" at bounding box center [1520, 26] width 28 height 28
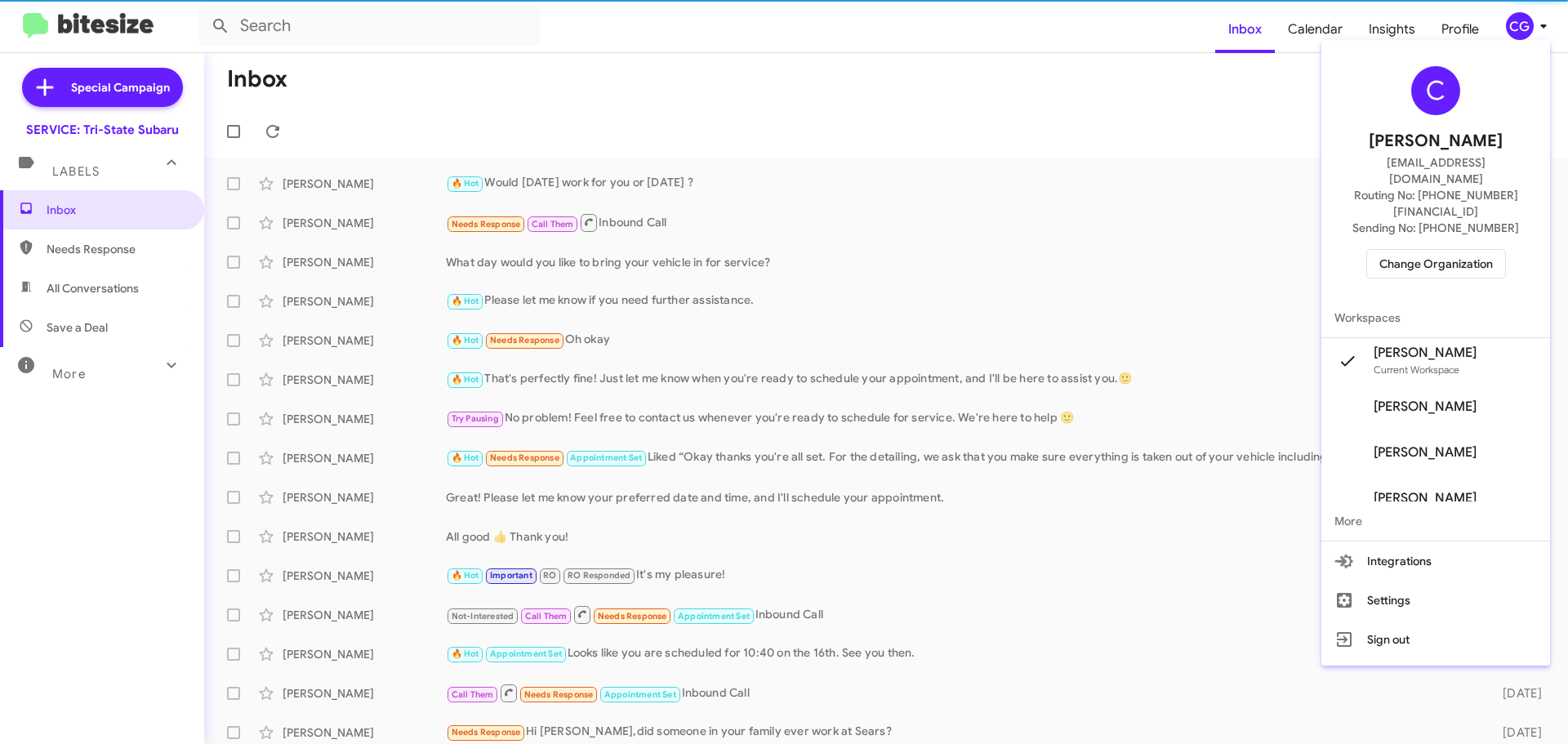
drag, startPoint x: 1531, startPoint y: 249, endPoint x: 1509, endPoint y: 230, distance: 29.1
click at [1529, 245] on div "C [PERSON_NAME] [EMAIL_ADDRESS][DOMAIN_NAME] Routing No: [PHONE_NUMBER][FINANCI…" at bounding box center [1435, 173] width 229 height 252
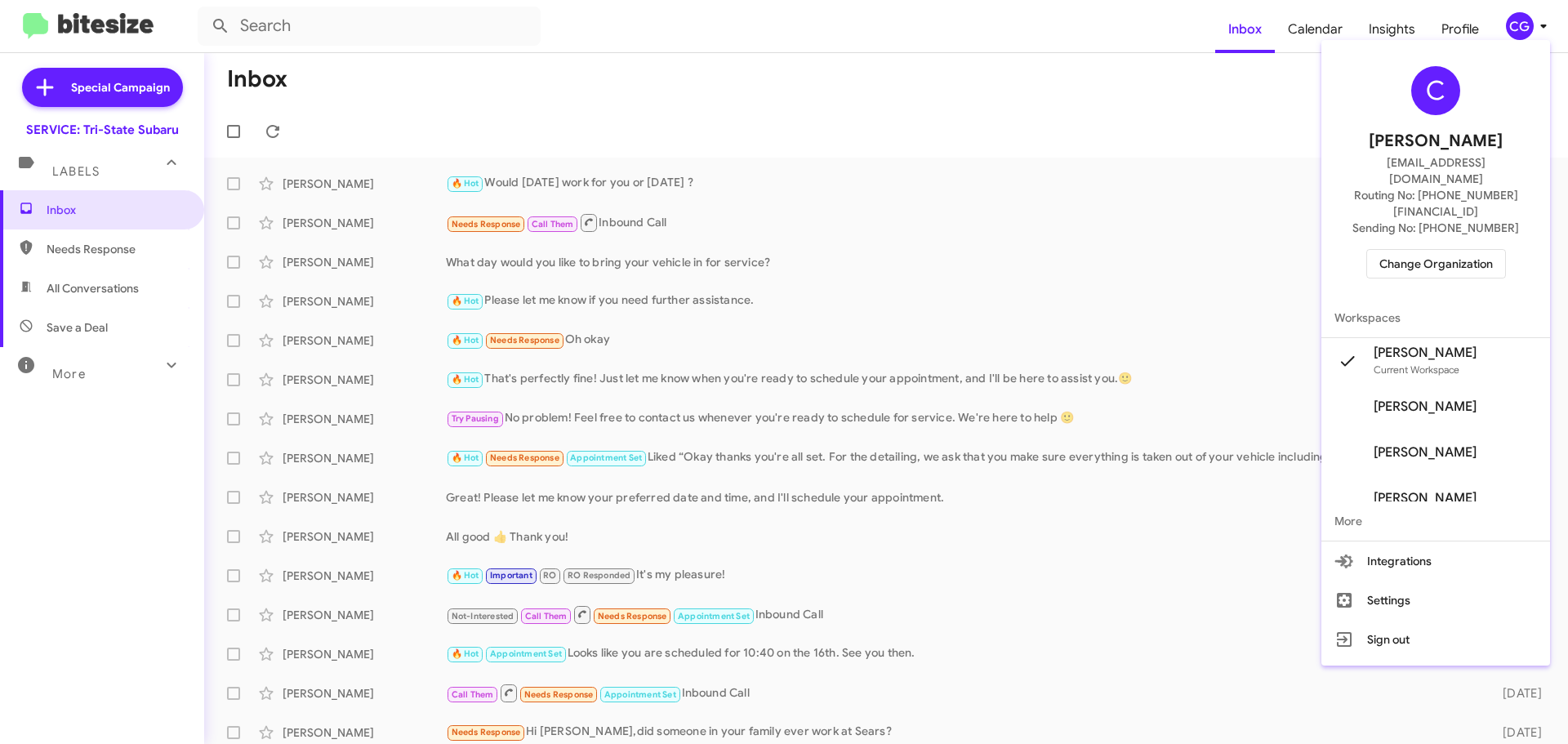
click at [1505, 249] on button "Change Organization" at bounding box center [1436, 264] width 140 height 29
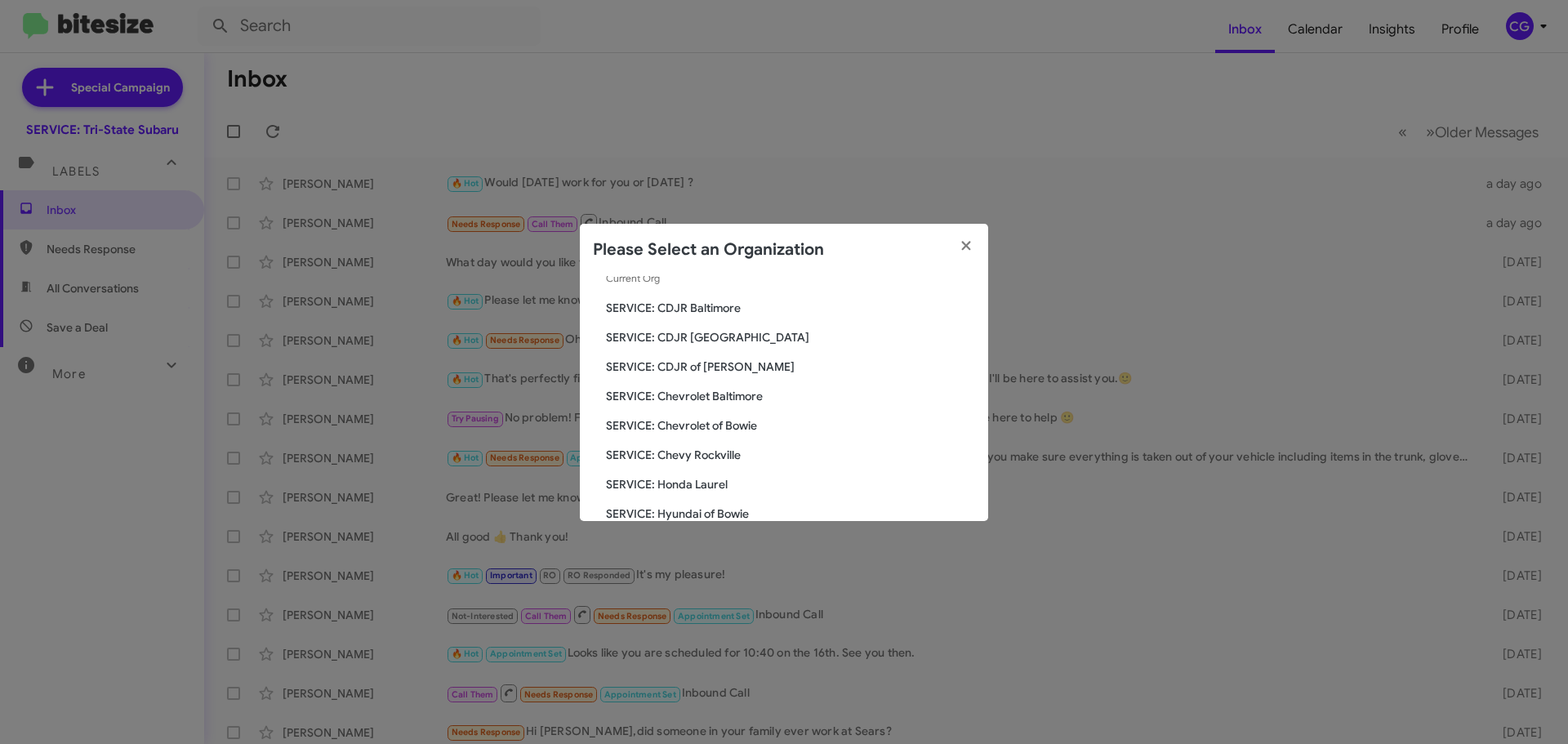
scroll to position [301, 0]
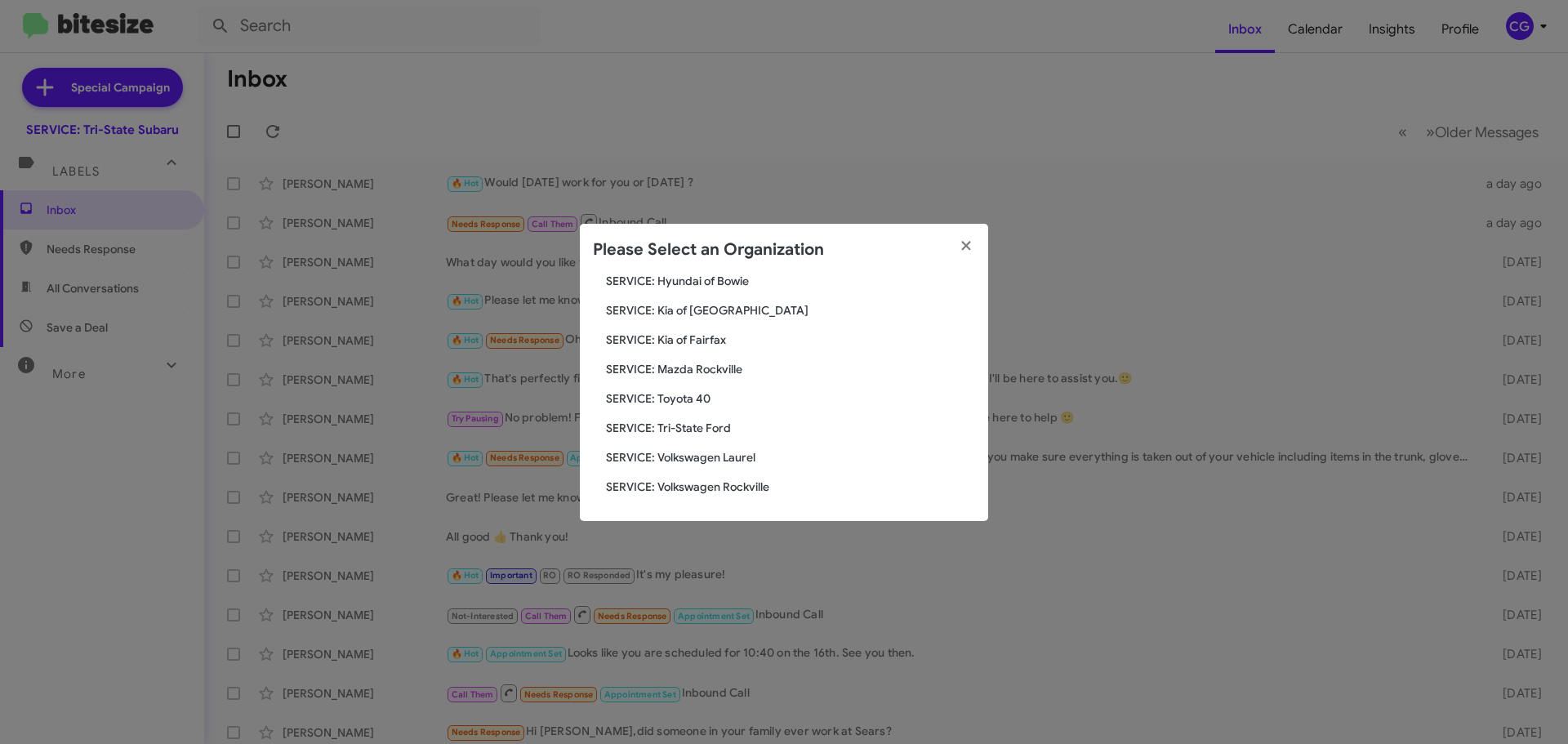
click at [721, 432] on span "SERVICE: Tri-State Ford" at bounding box center [790, 427] width 369 height 16
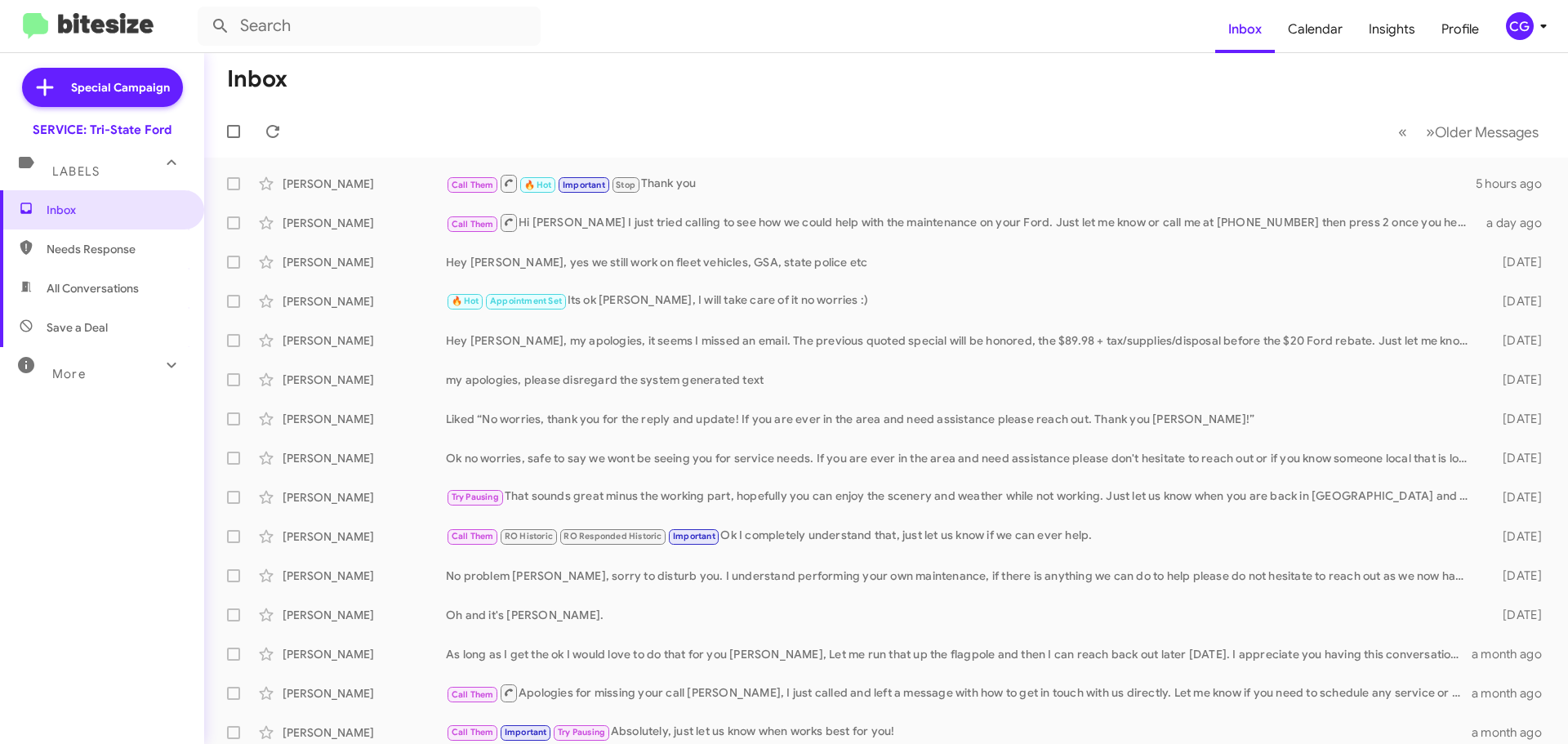
click at [1503, 35] on button "CG" at bounding box center [1521, 26] width 58 height 28
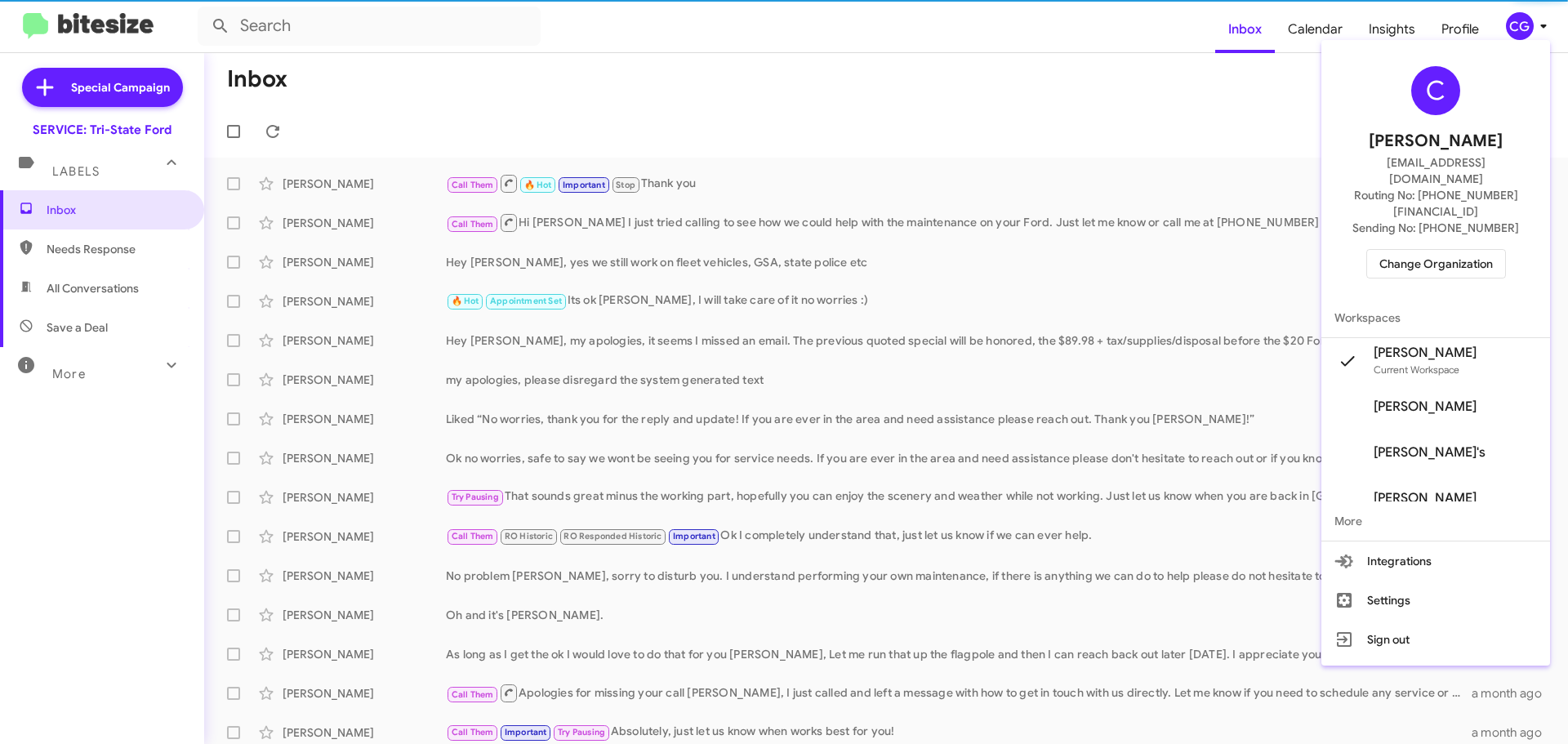
click at [1479, 253] on div "C Carmen Gast cgast@ourismancars.com Routing No: +1 (410) 709-7250 Sending No: …" at bounding box center [1435, 173] width 229 height 252
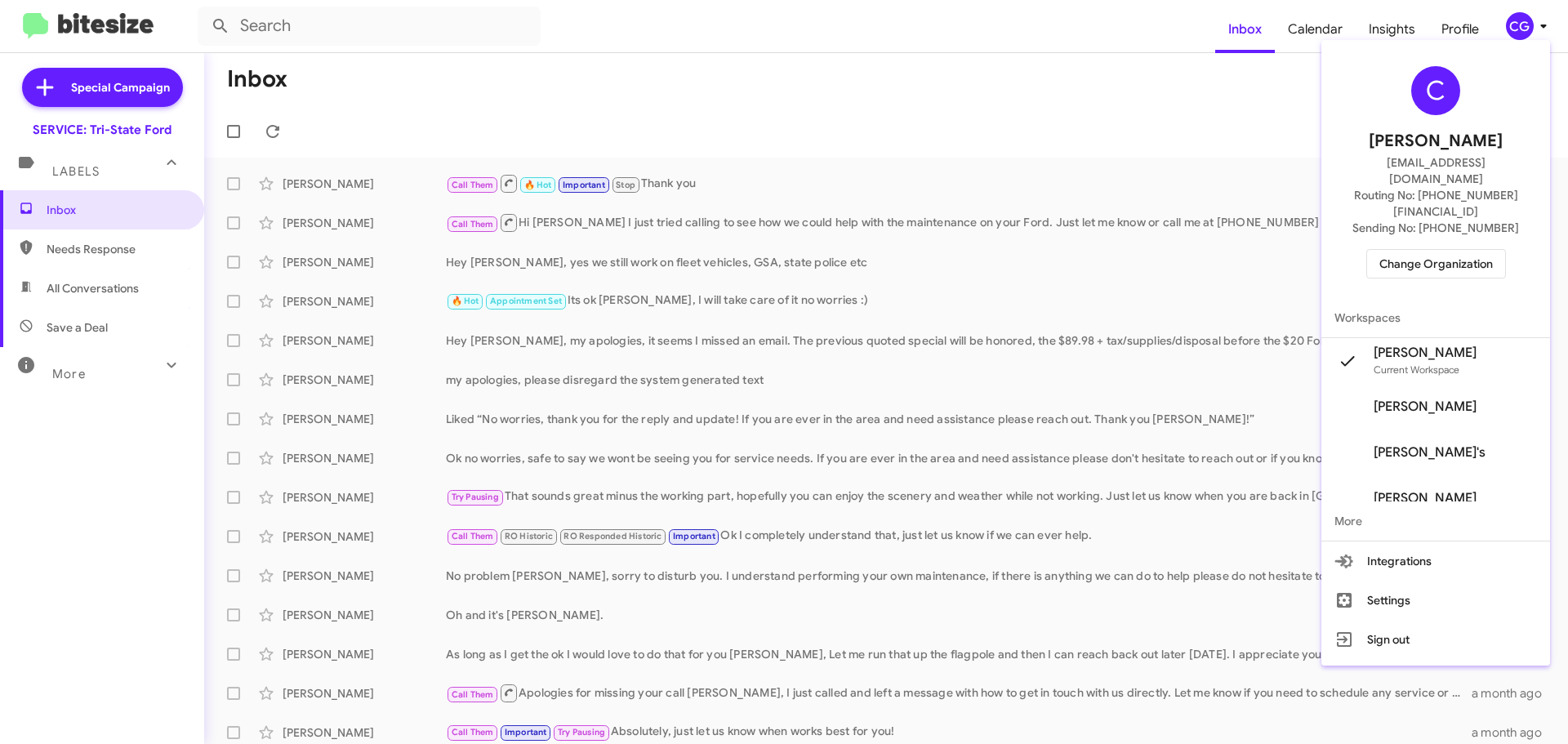
click at [1483, 250] on span "Change Organization" at bounding box center [1437, 264] width 114 height 28
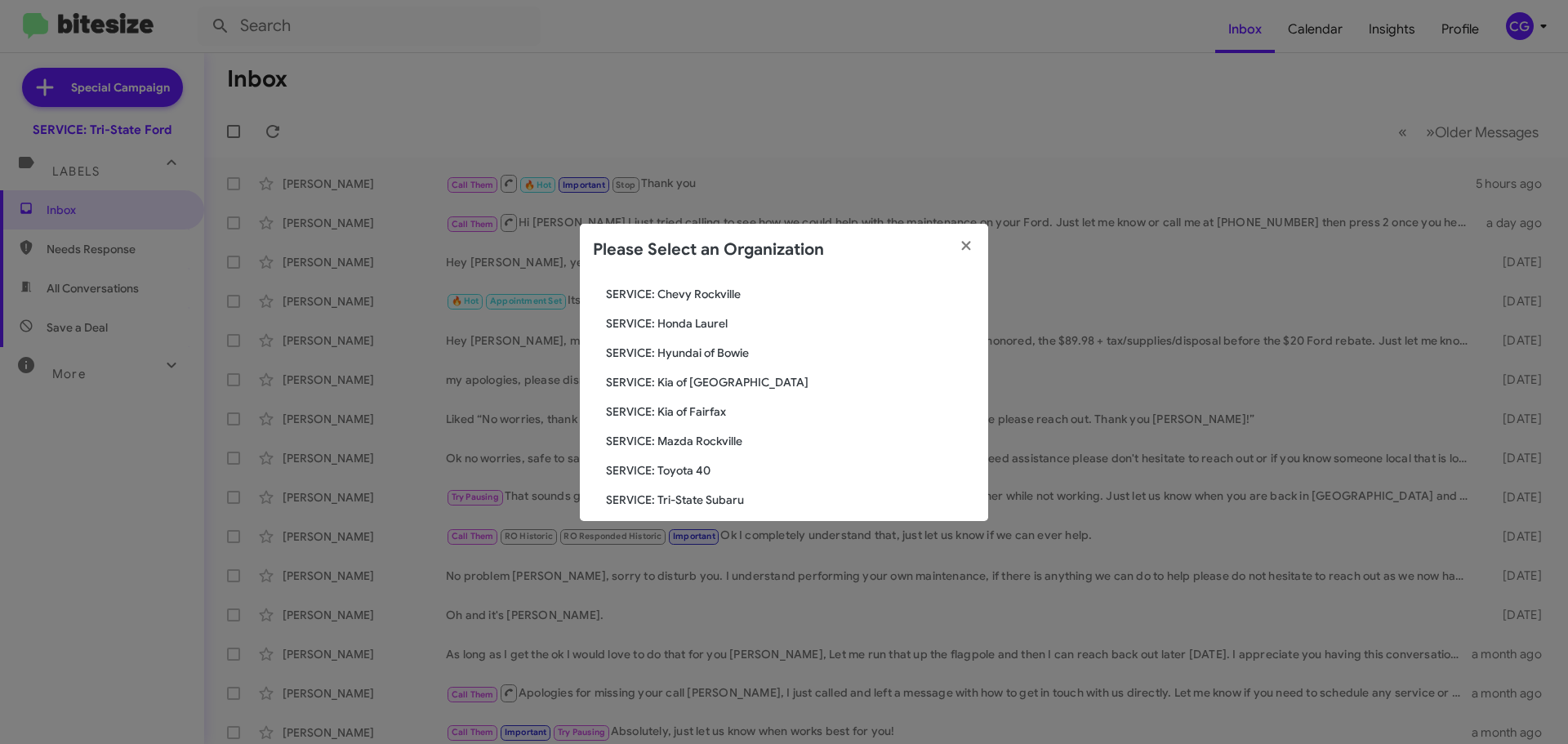
scroll to position [301, 0]
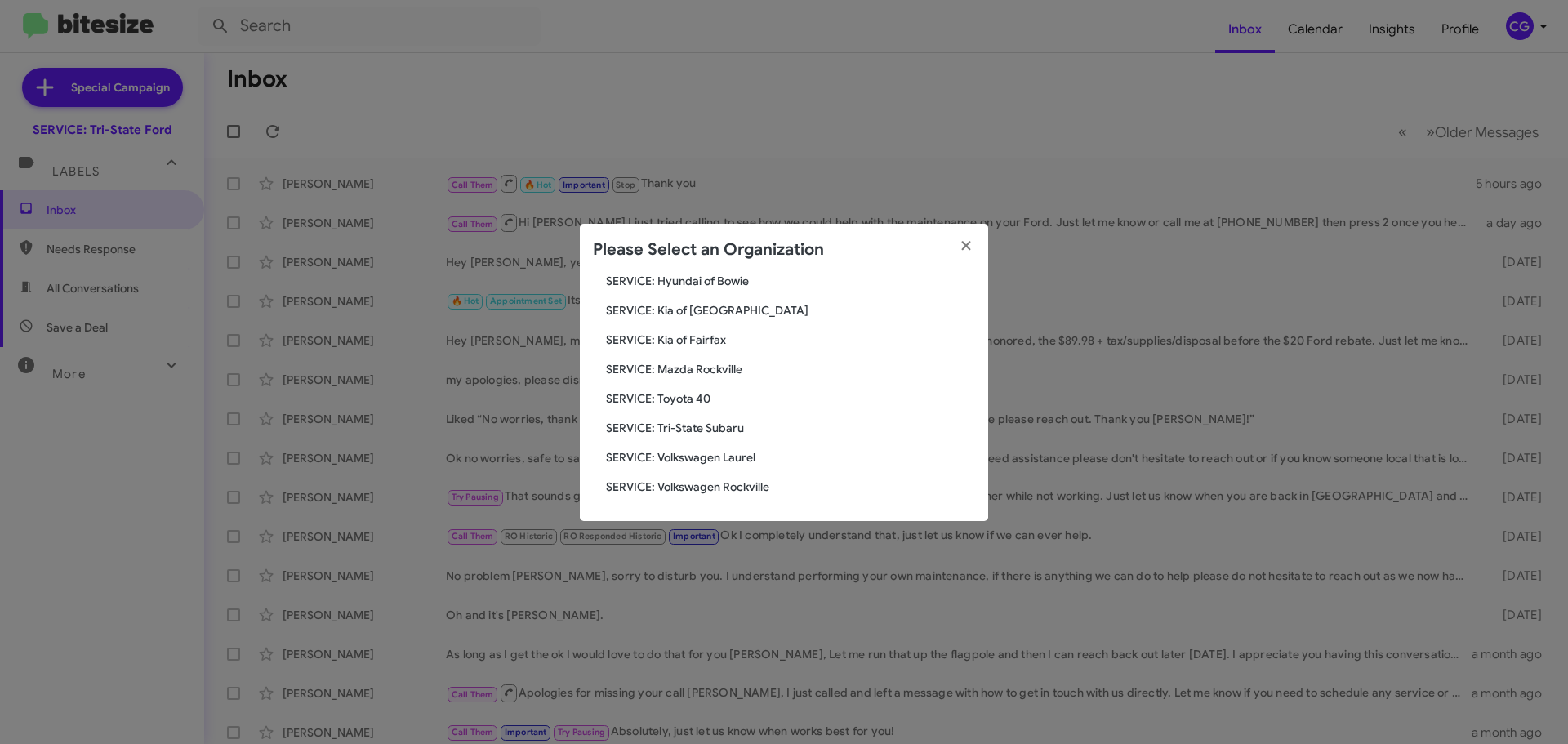
click at [740, 453] on span "SERVICE: Volkswagen Laurel" at bounding box center [790, 457] width 369 height 16
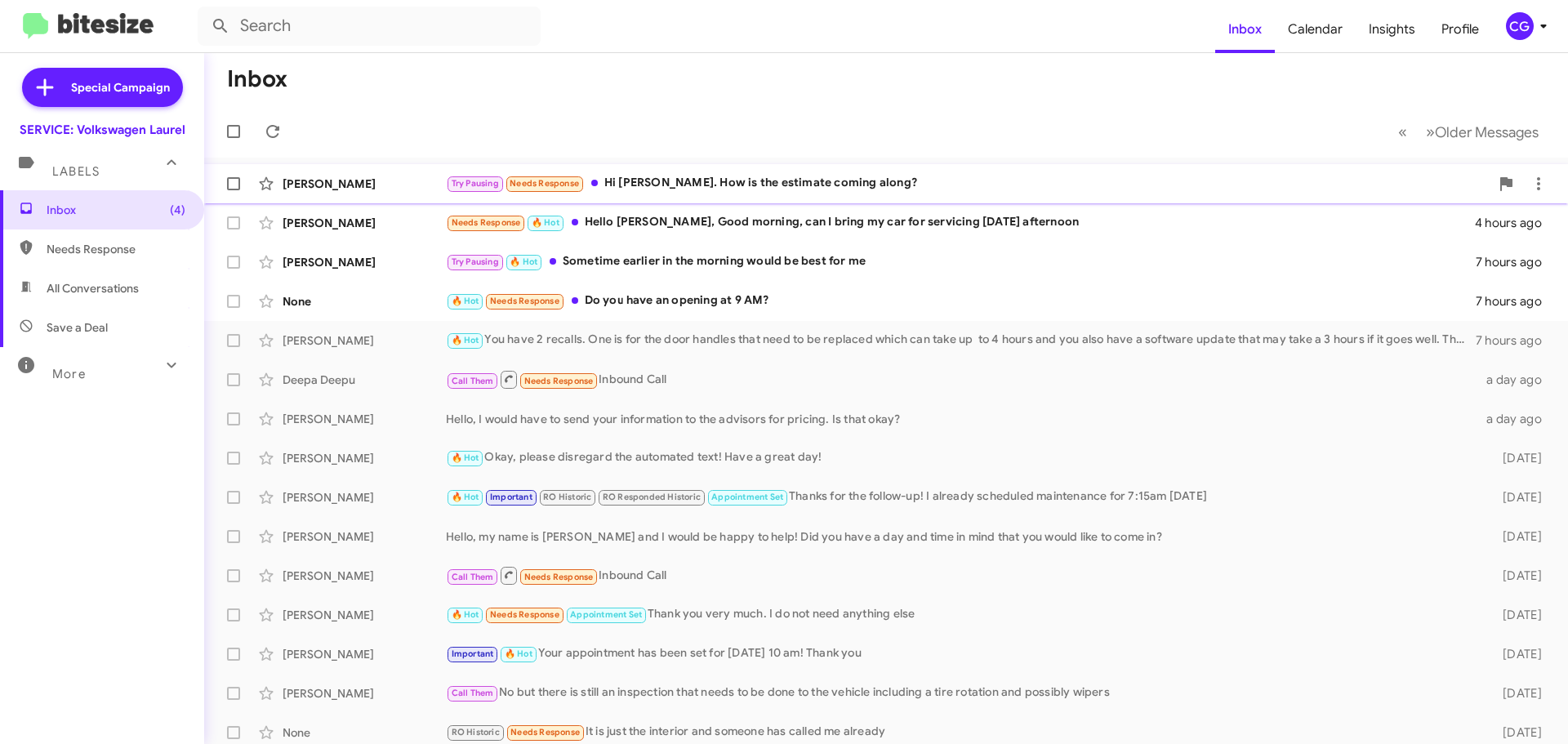
click at [1086, 181] on div "Try Pausing Needs Response Hi [PERSON_NAME]. How is the estimate coming along?" at bounding box center [968, 184] width 1044 height 19
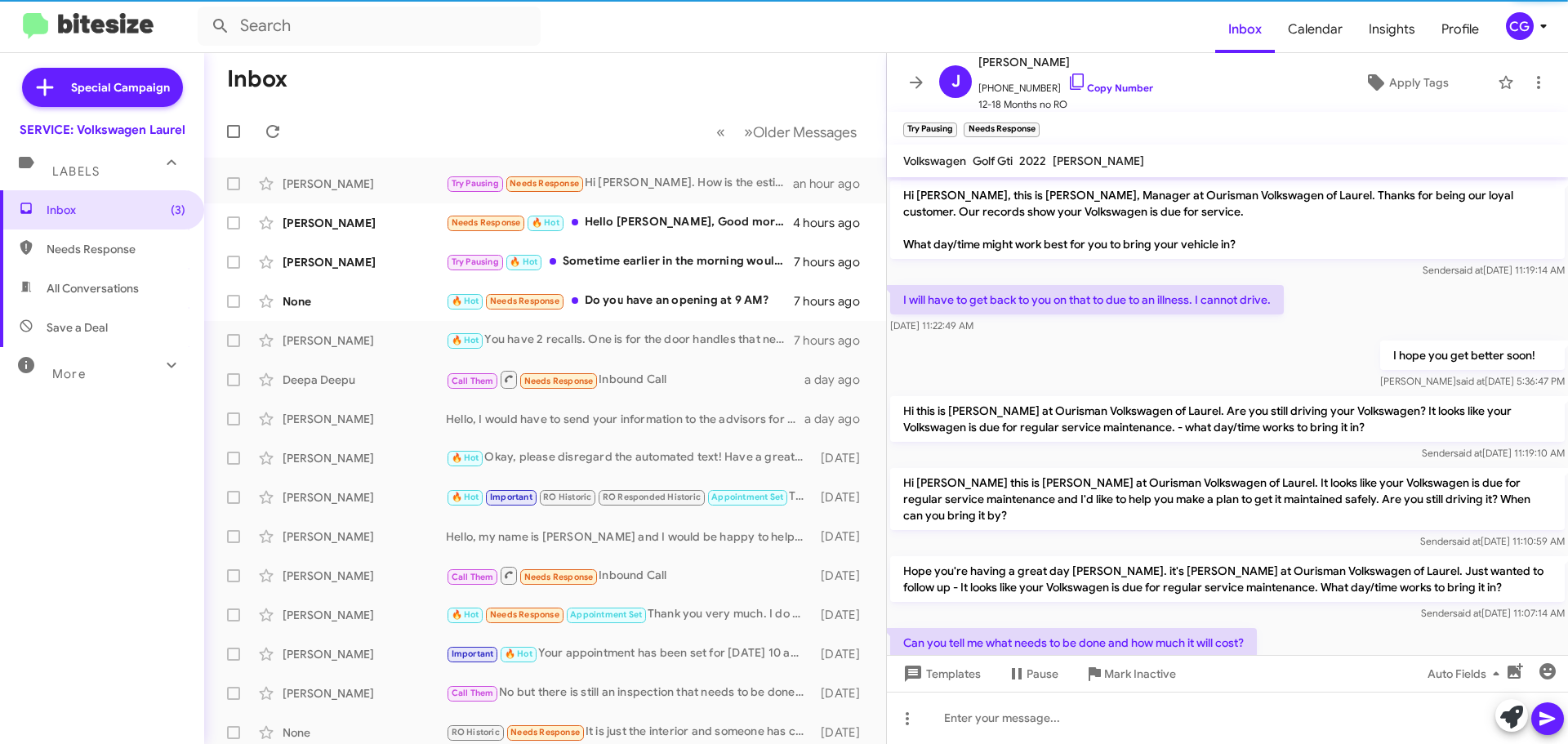
scroll to position [260, 0]
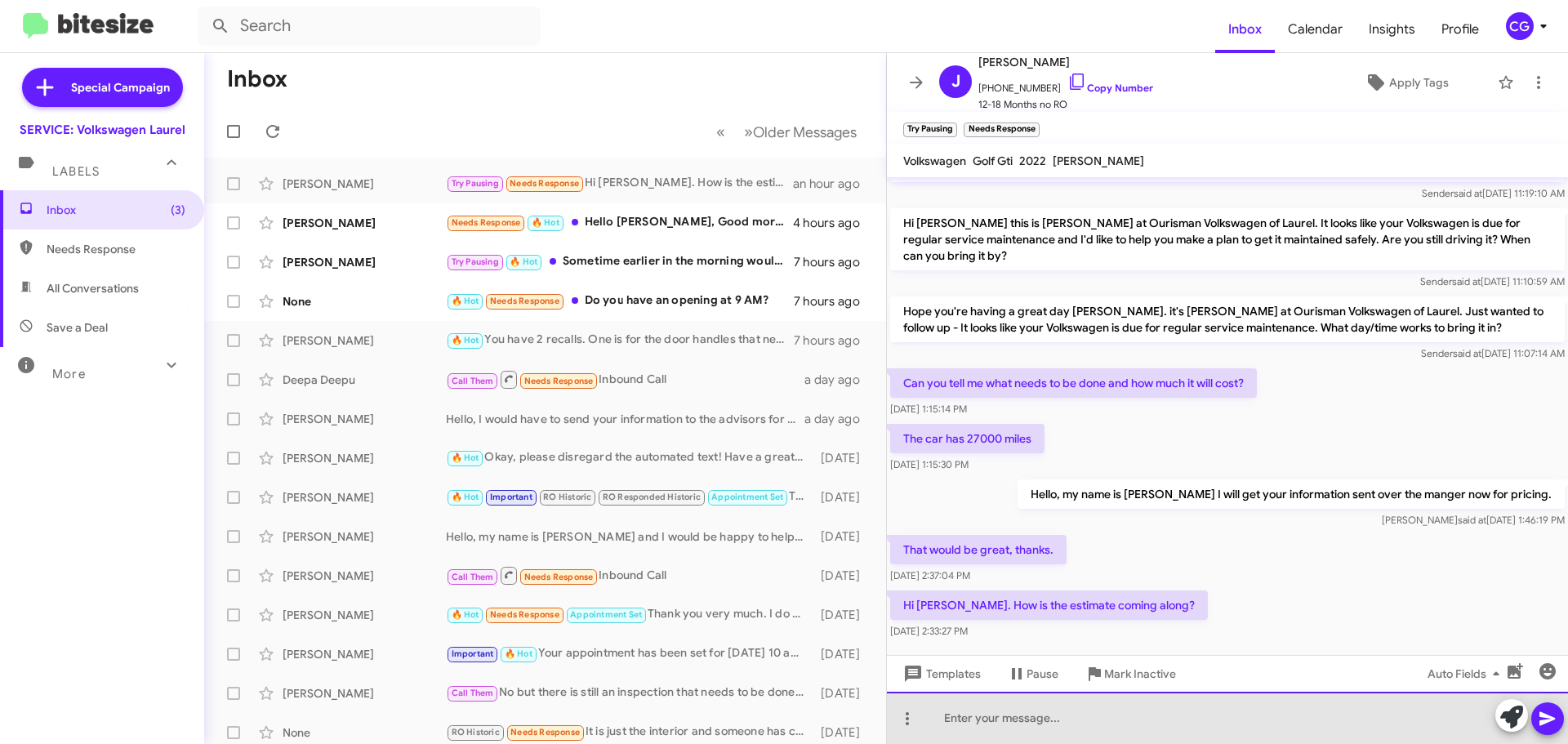
click at [1030, 725] on div at bounding box center [1227, 718] width 681 height 53
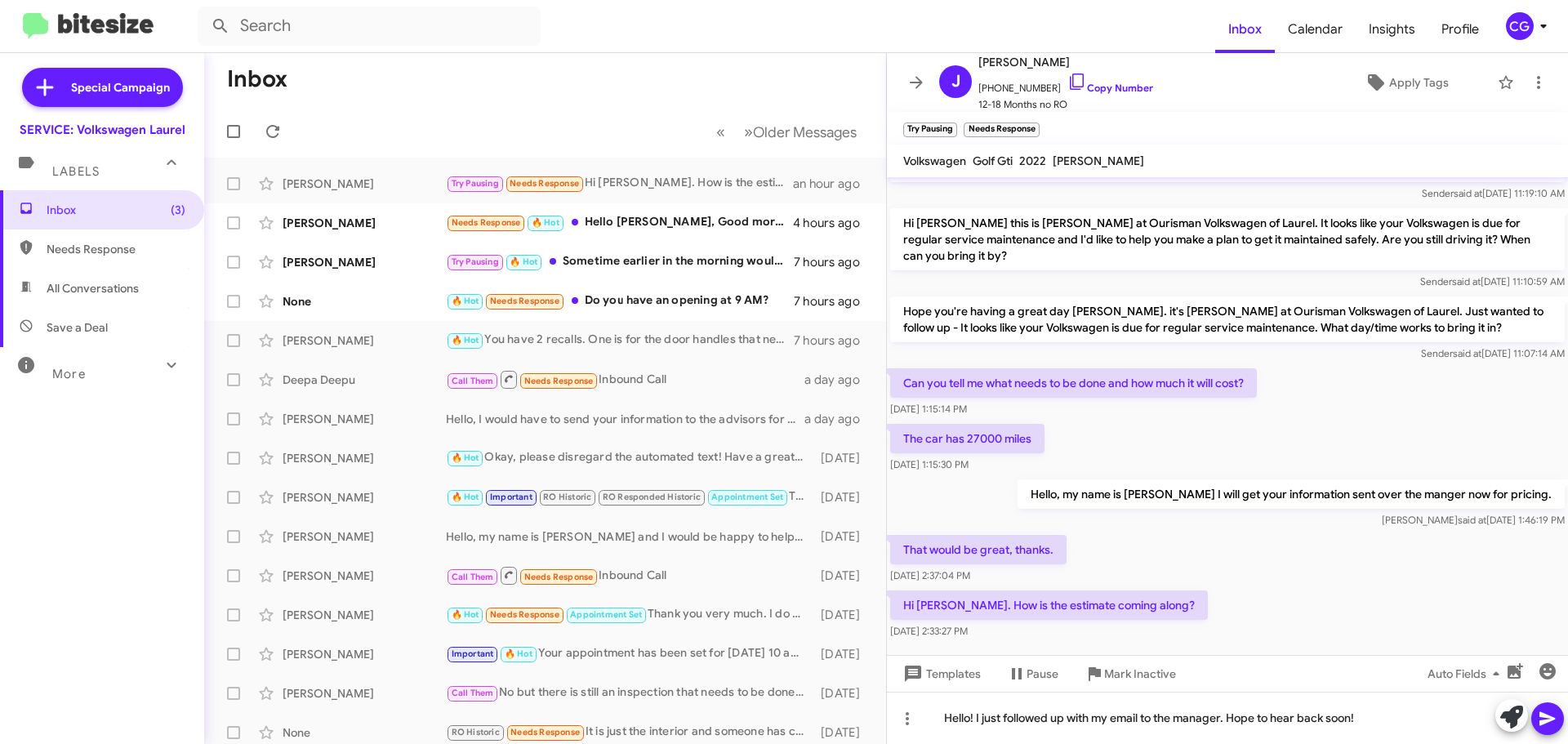
click at [1550, 727] on icon at bounding box center [1547, 719] width 20 height 20
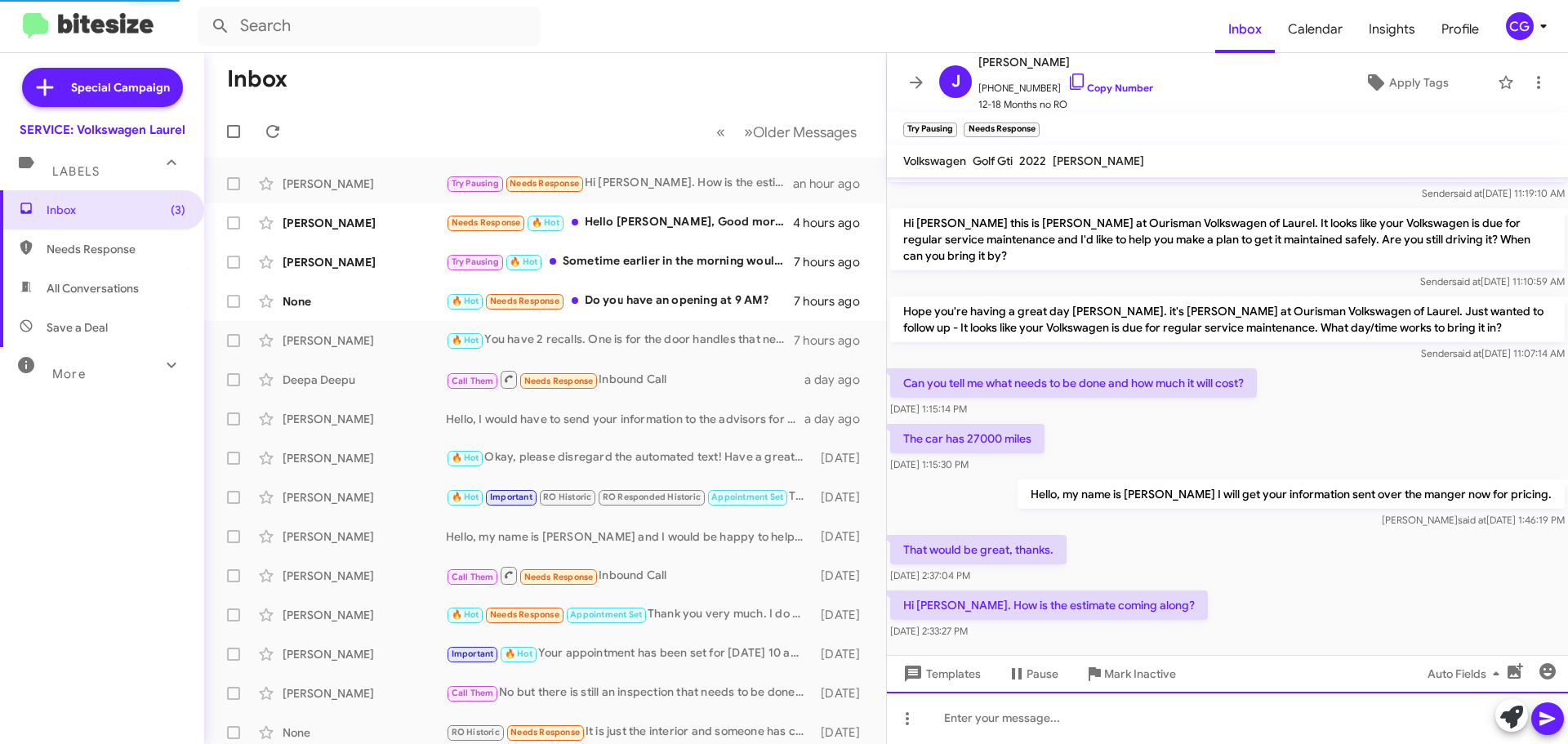
scroll to position [0, 0]
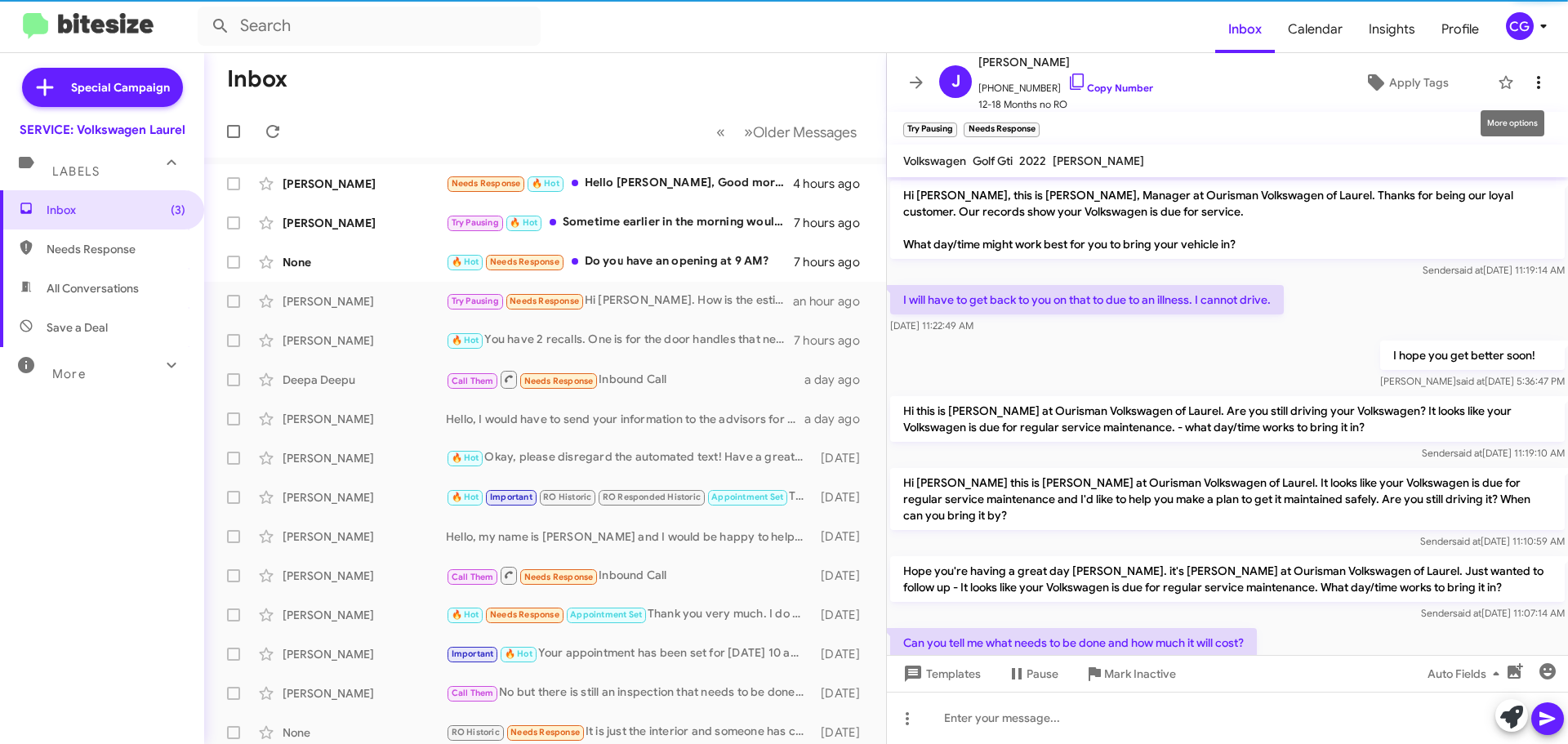
click at [1529, 82] on icon at bounding box center [1539, 82] width 20 height 20
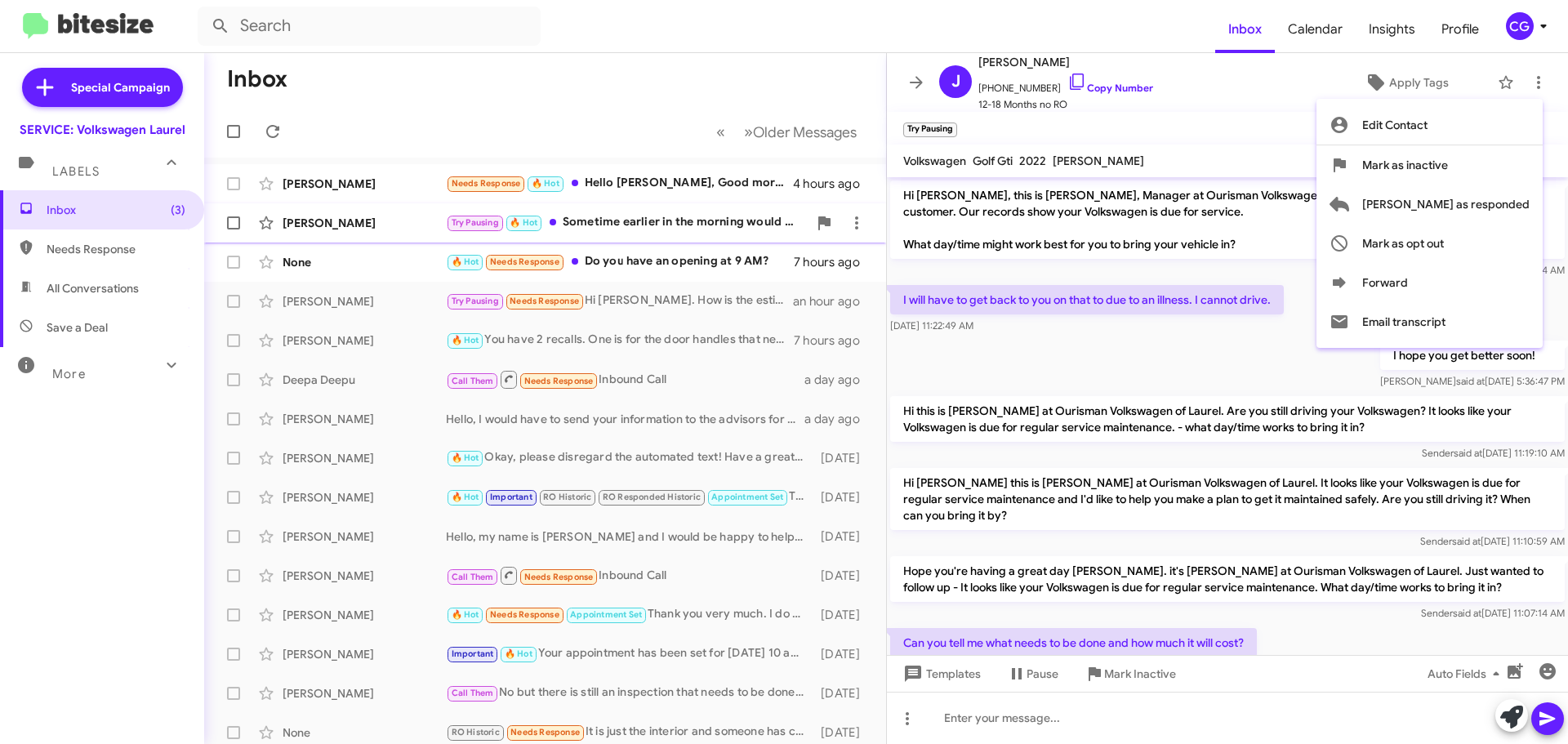
click at [1514, 208] on span "Mark as responded" at bounding box center [1446, 204] width 167 height 39
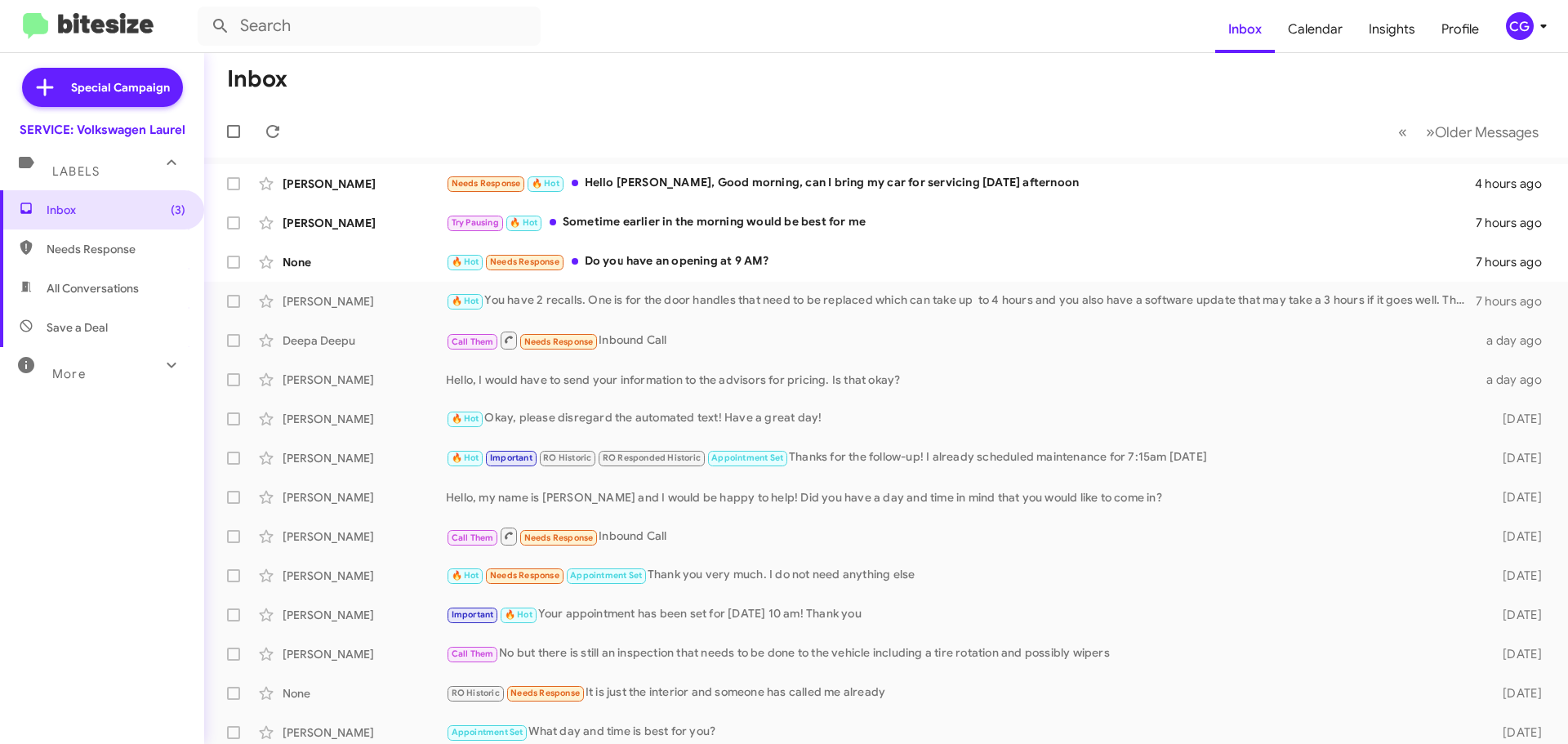
click at [1505, 16] on span "CG" at bounding box center [1529, 26] width 49 height 28
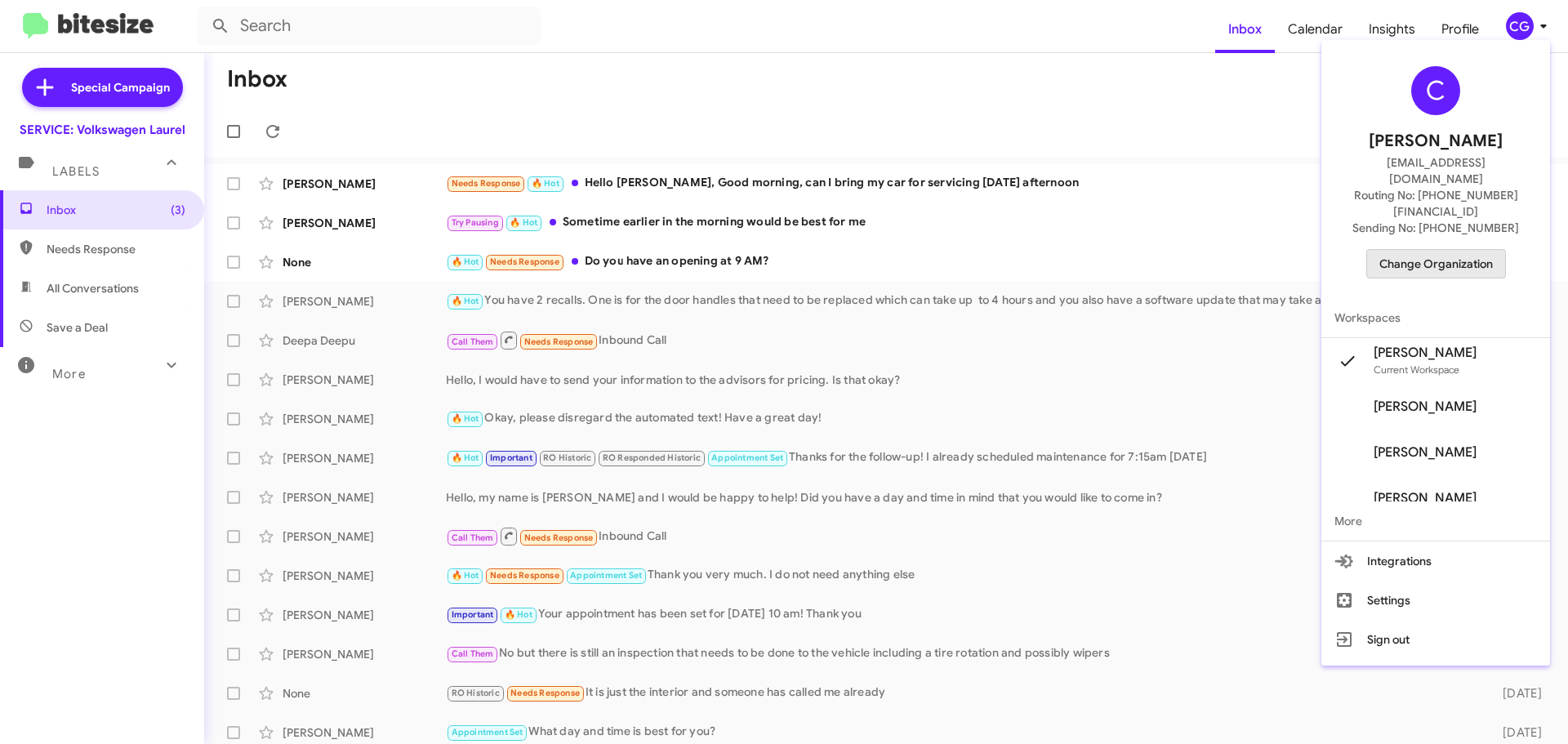
click at [1477, 250] on span "Change Organization" at bounding box center [1437, 264] width 114 height 28
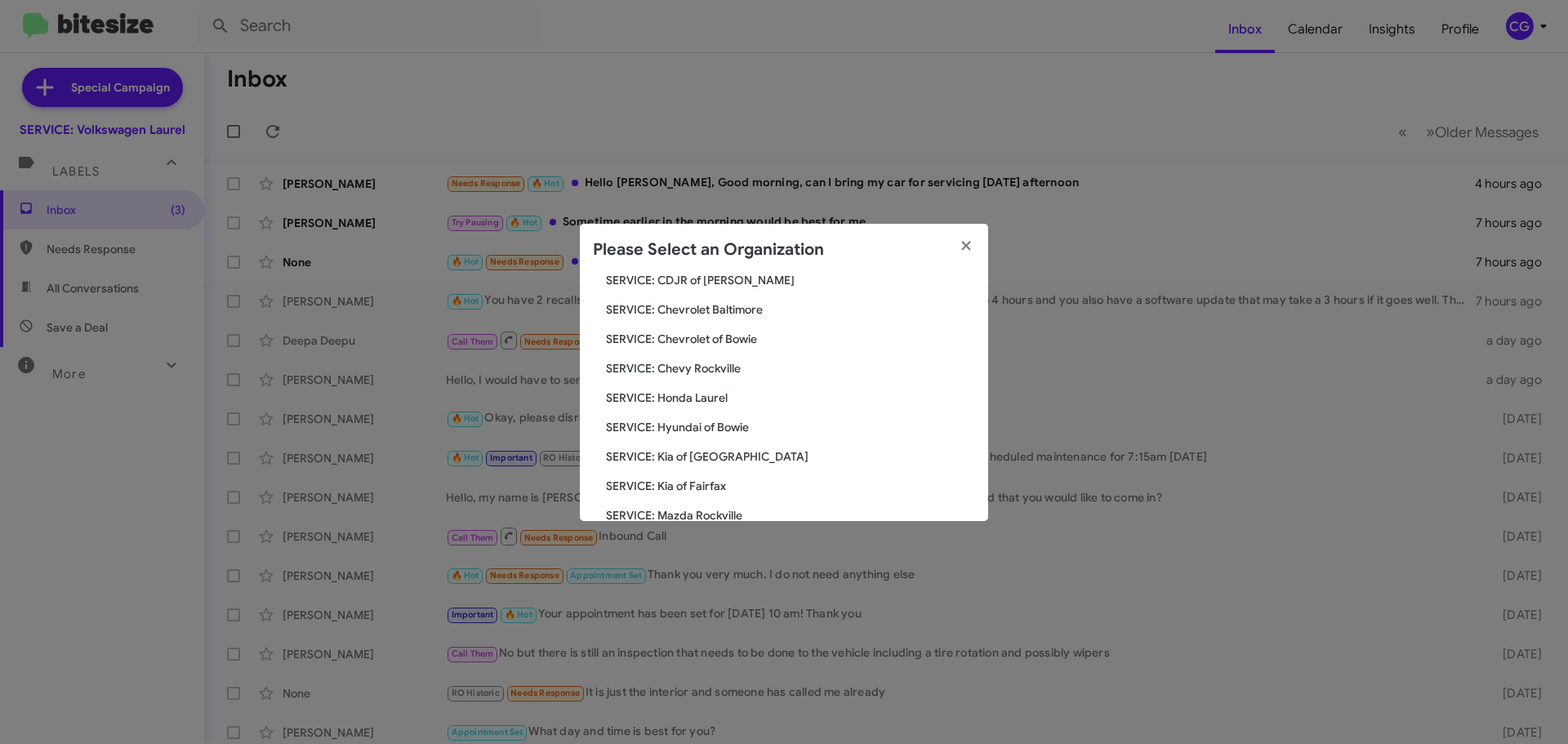
scroll to position [301, 0]
click at [712, 482] on span "SERVICE: Volkswagen Rockville" at bounding box center [790, 487] width 369 height 16
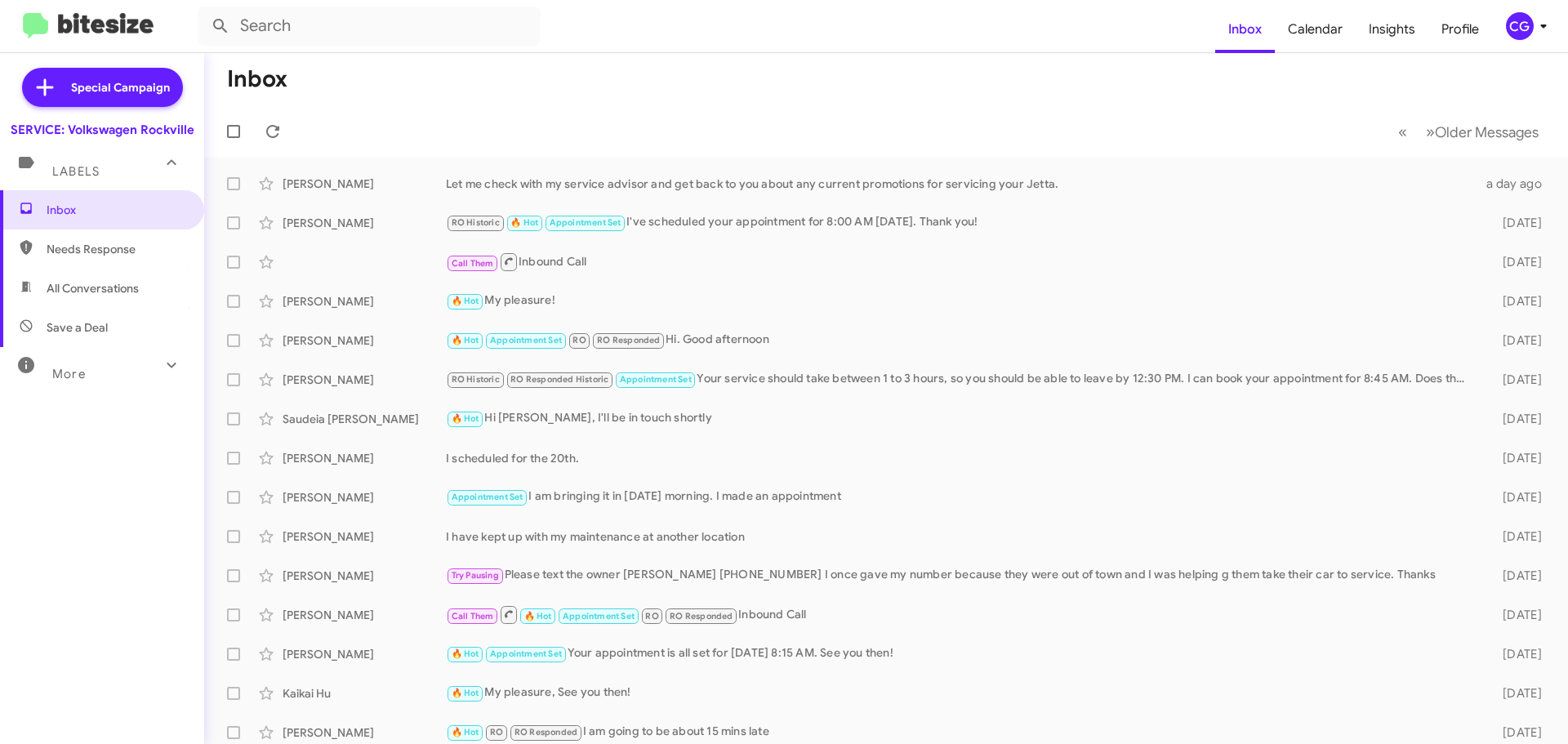
drag, startPoint x: 1548, startPoint y: 11, endPoint x: 1559, endPoint y: 34, distance: 25.5
click at [1548, 16] on mat-toolbar "Inbox Calendar Insights Profile CG" at bounding box center [784, 26] width 1568 height 53
click at [1533, 25] on div "CG" at bounding box center [1520, 26] width 28 height 28
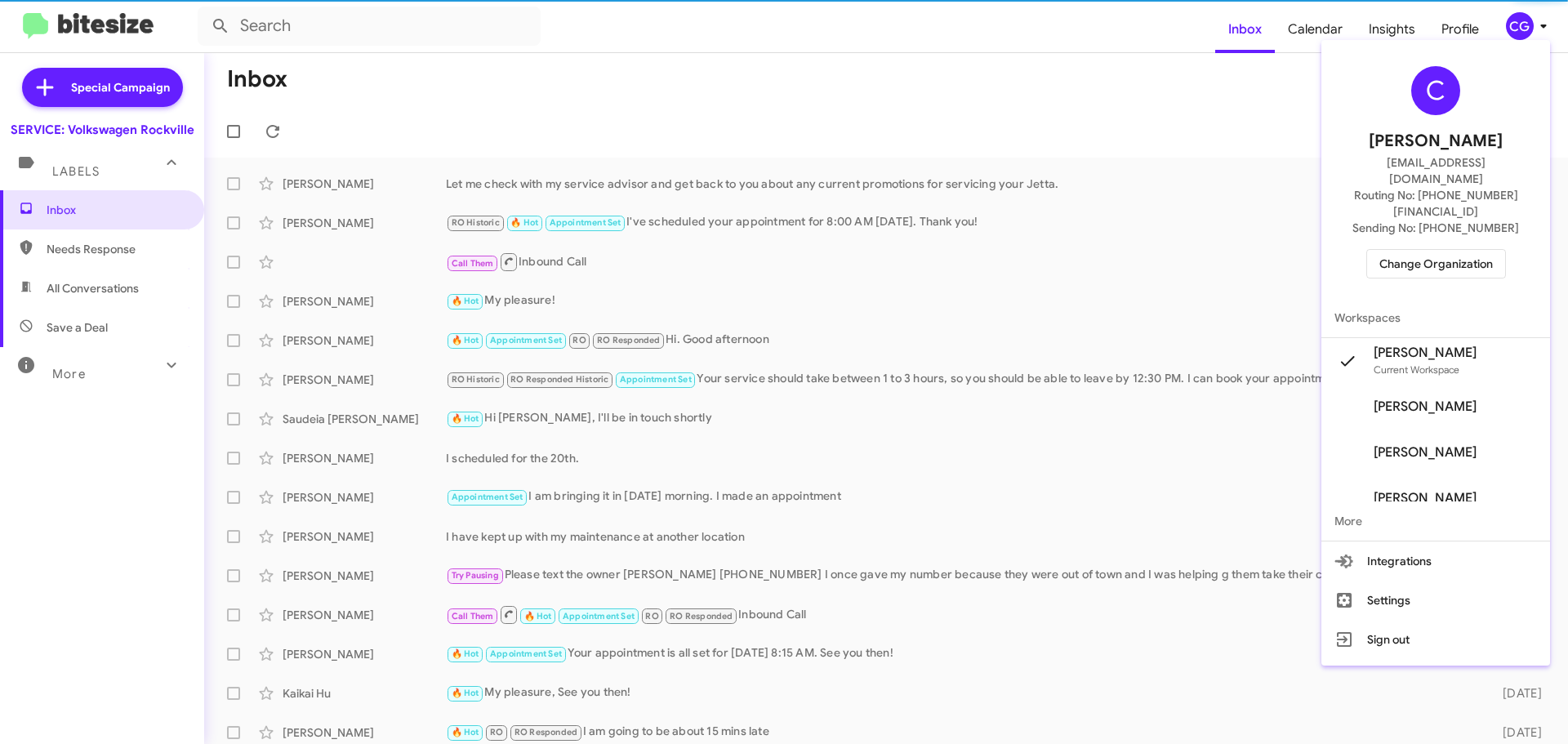
click at [1433, 250] on span "Change Organization" at bounding box center [1437, 264] width 114 height 28
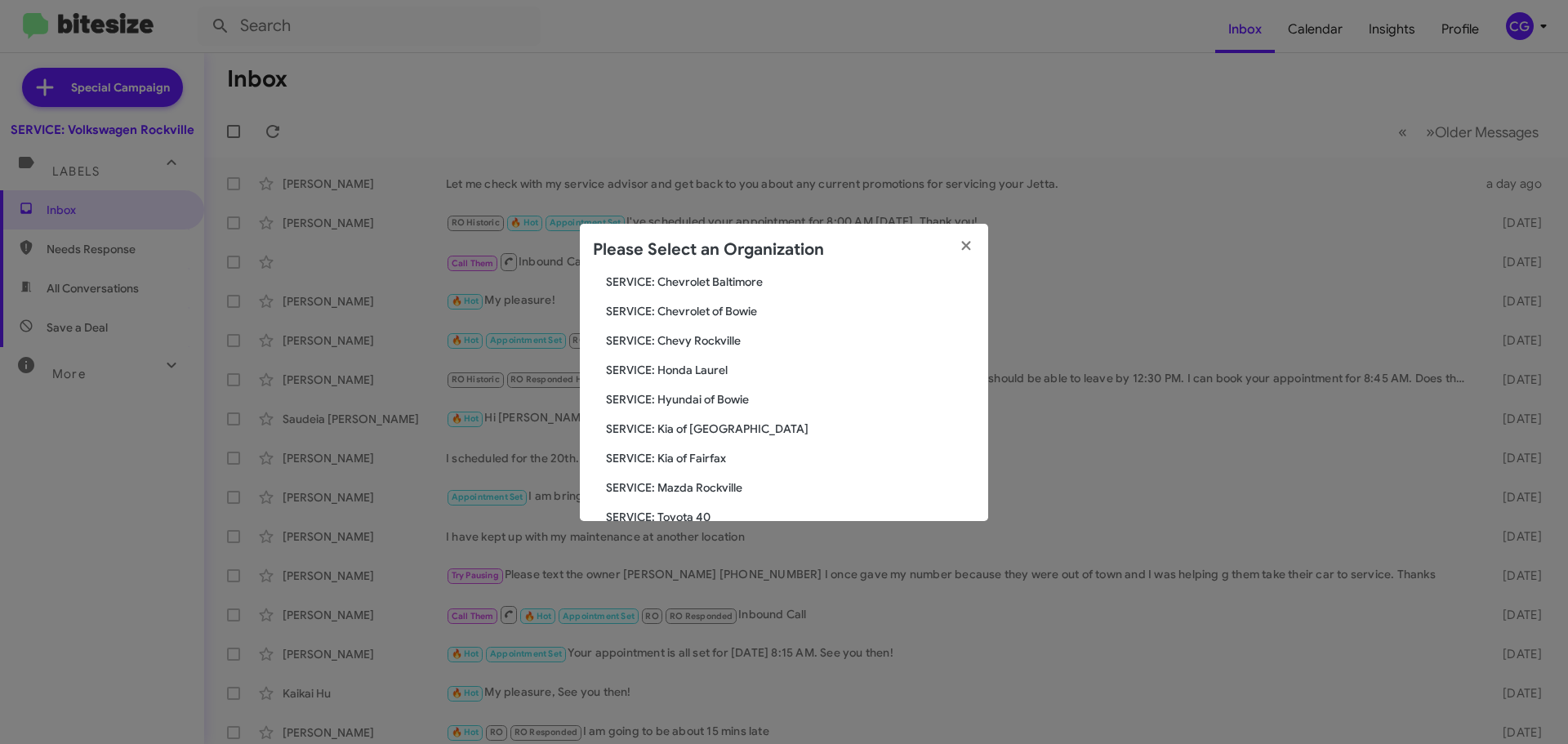
scroll to position [301, 0]
click at [718, 490] on span "SERVICE: Volkswagen Laurel" at bounding box center [790, 487] width 369 height 16
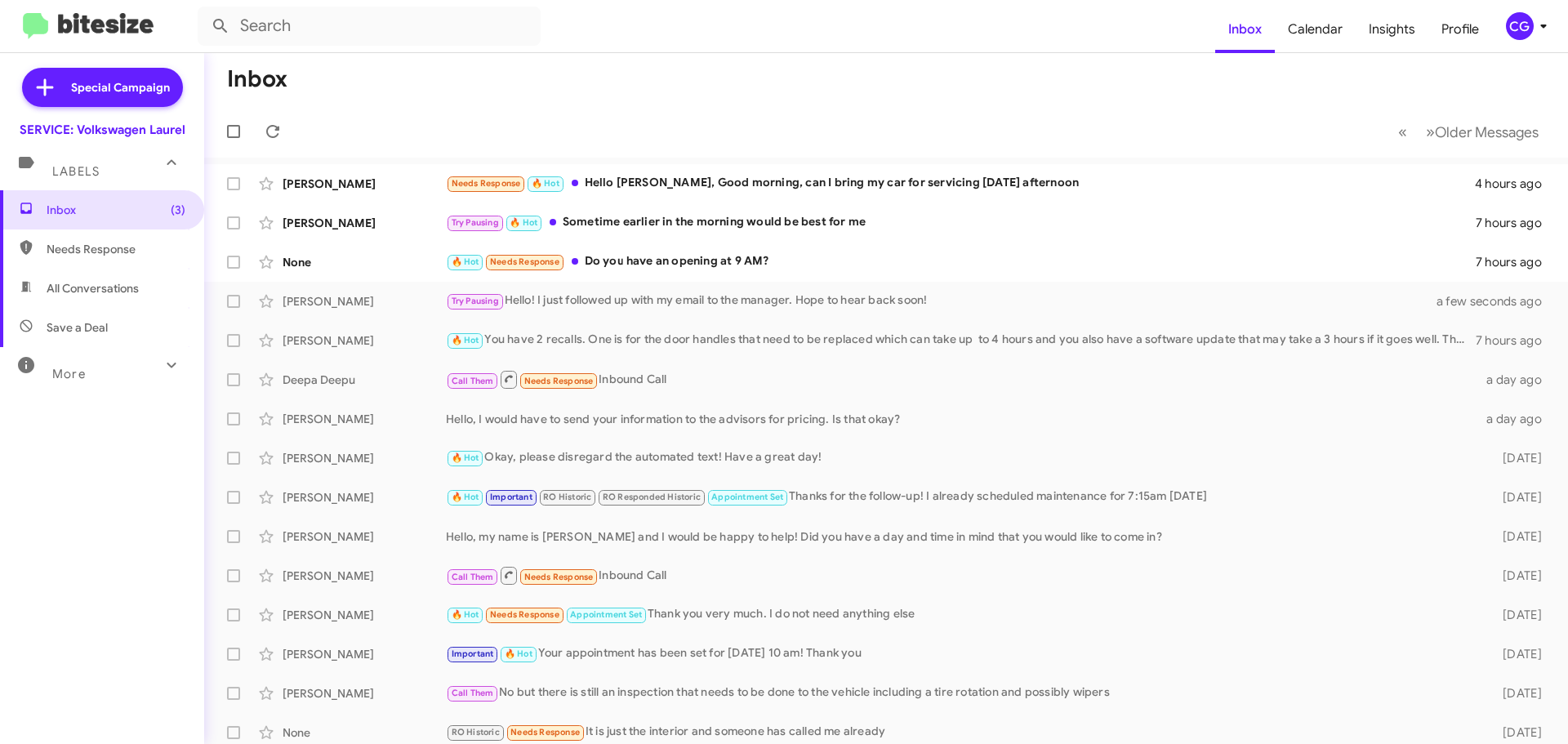
click at [161, 365] on icon at bounding box center [171, 365] width 20 height 20
click at [129, 583] on span "Sent" at bounding box center [102, 576] width 205 height 39
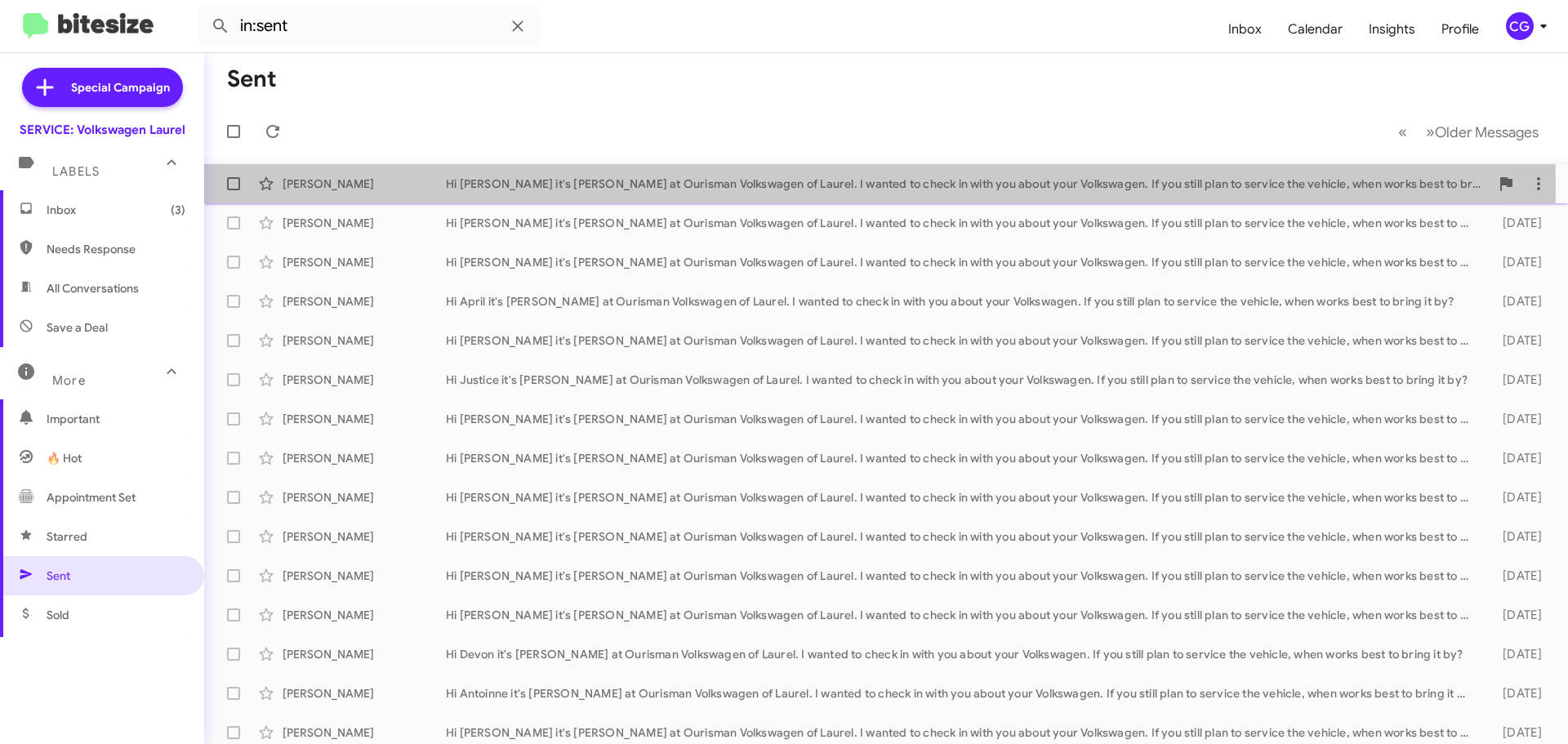
click at [494, 190] on div "Hi [PERSON_NAME] it's [PERSON_NAME] at Ourisman Volkswagen of Laurel. I wanted …" at bounding box center [968, 183] width 1044 height 16
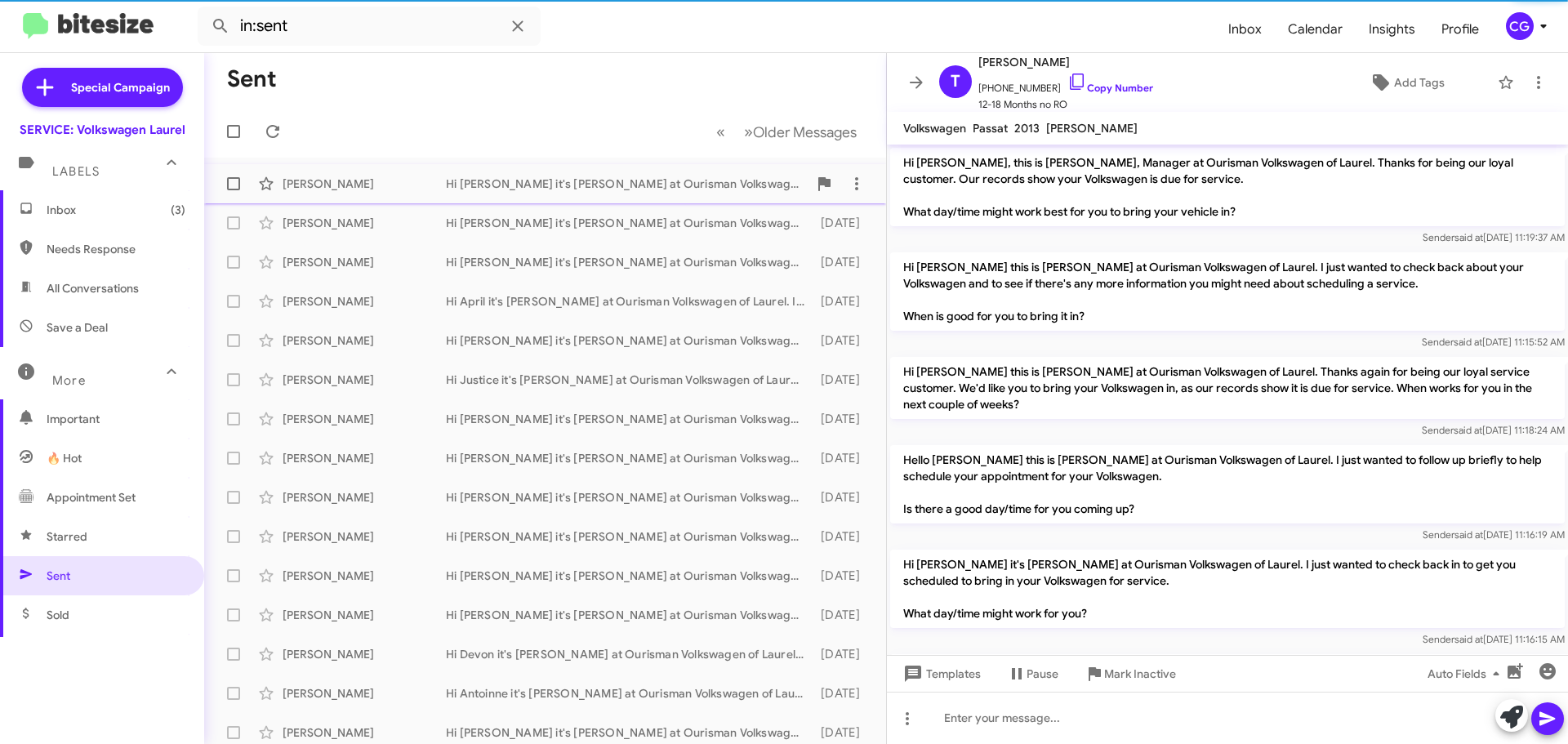
scroll to position [261, 0]
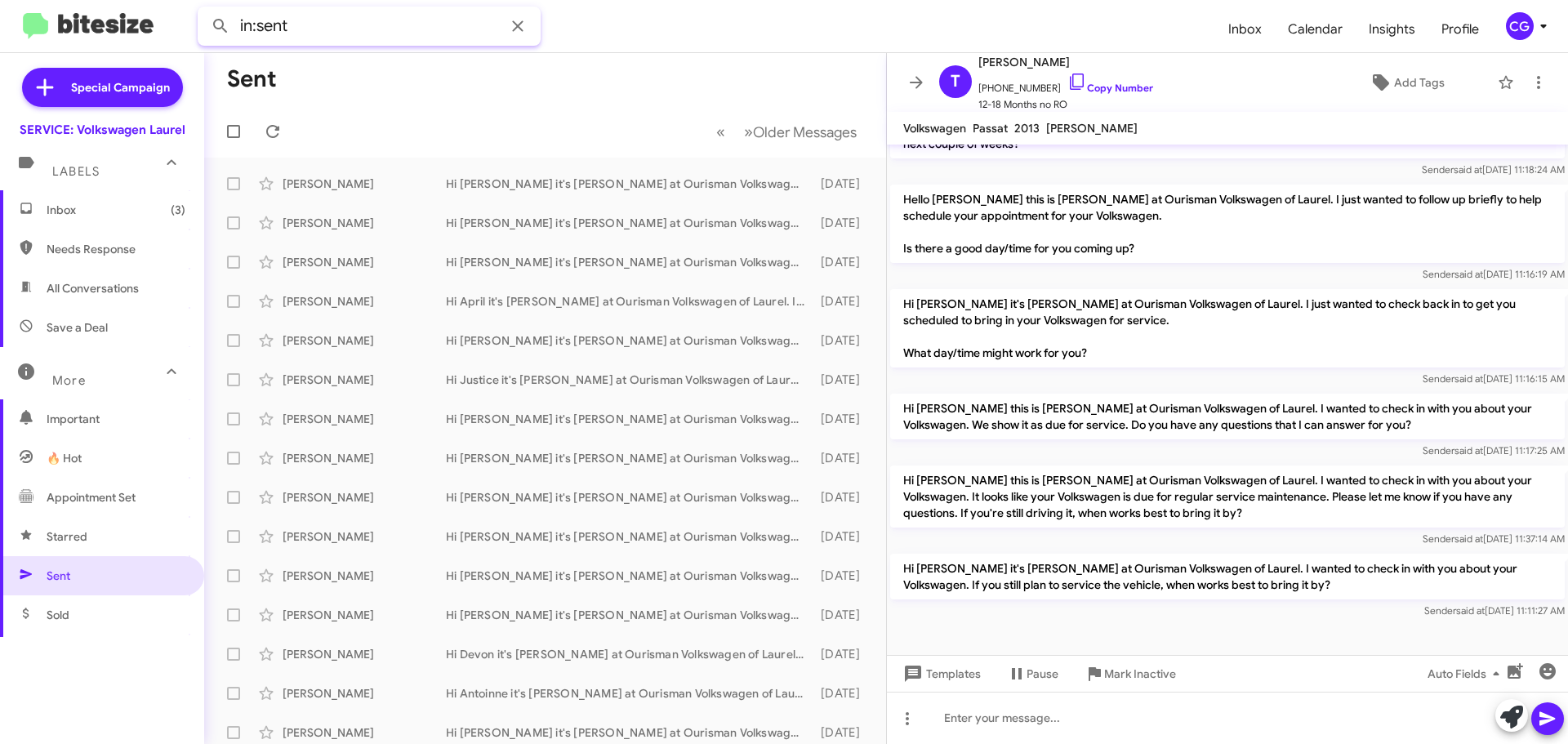
drag, startPoint x: 317, startPoint y: 21, endPoint x: 59, endPoint y: 22, distance: 258.0
click at [59, 18] on mat-toolbar "in:sent Inbox Calendar Insights Profile CG" at bounding box center [784, 26] width 1568 height 53
click at [205, 9] on button at bounding box center [221, 26] width 33 height 33
type input "[PERSON_NAME]"
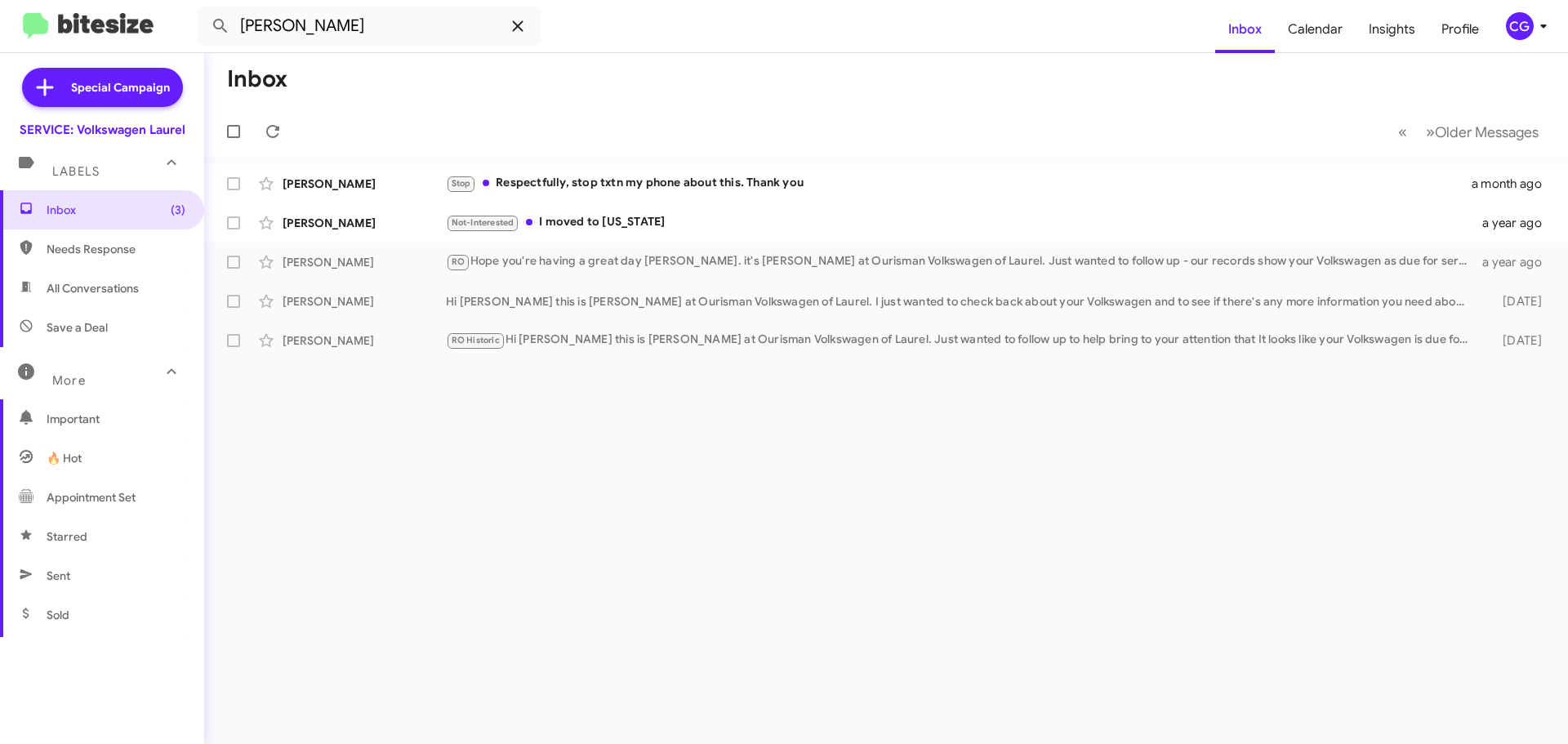
click at [519, 29] on icon at bounding box center [518, 26] width 20 height 20
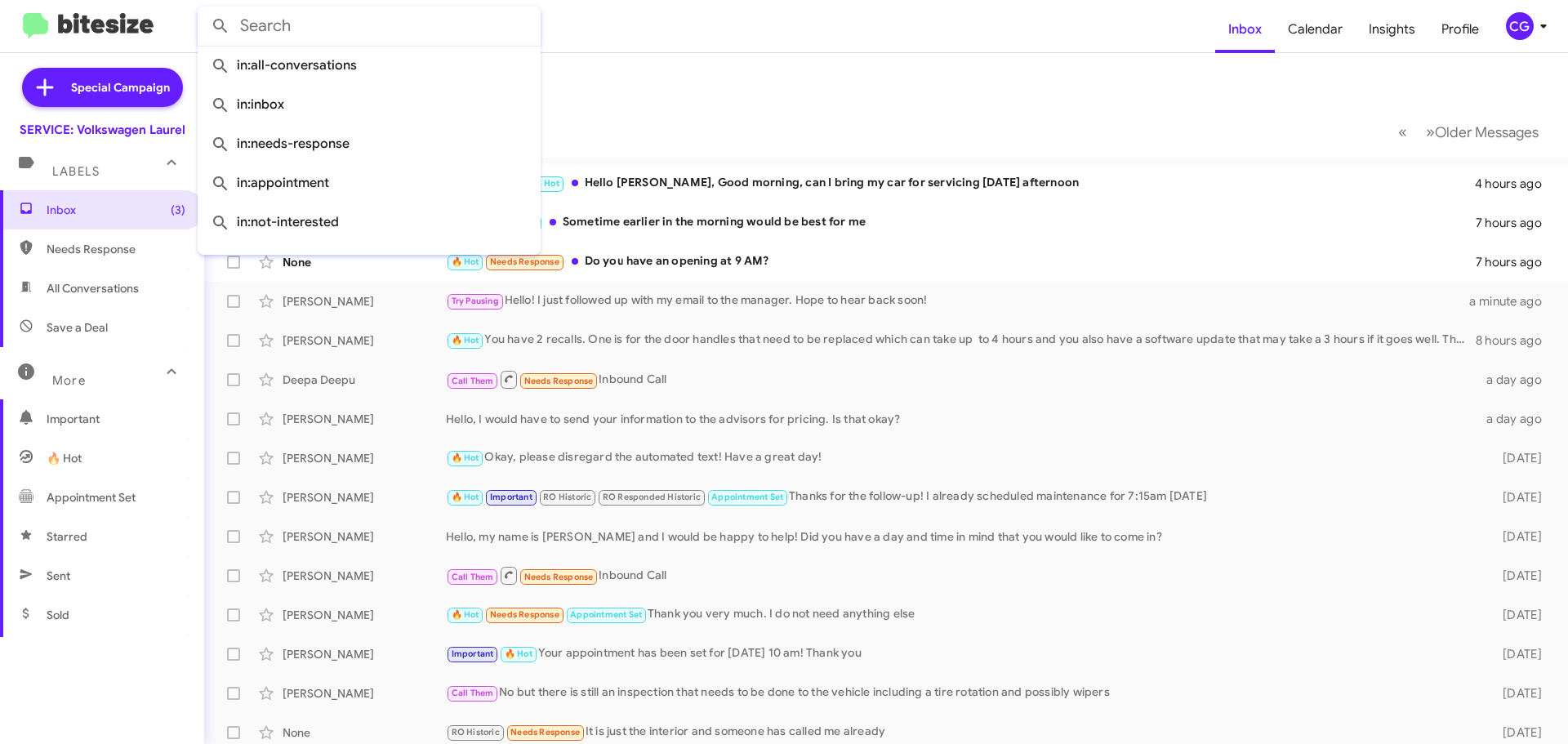
click at [814, 46] on mat-toolbar "Inbox Calendar Insights Profile CG" at bounding box center [784, 26] width 1568 height 53
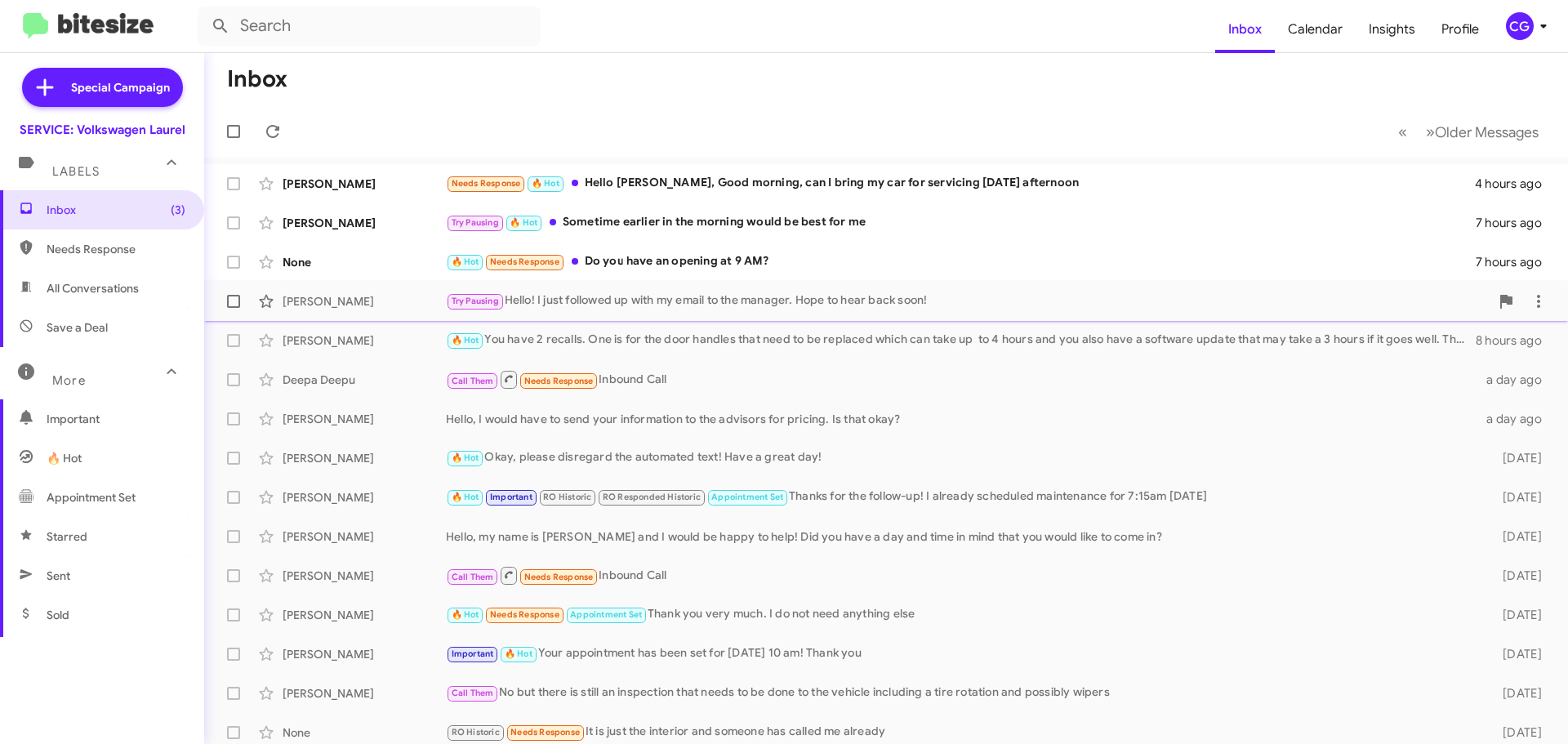
click at [587, 303] on div "Try Pausing Hello! I just followed up with my email to the manager. Hope to hea…" at bounding box center [968, 301] width 1044 height 19
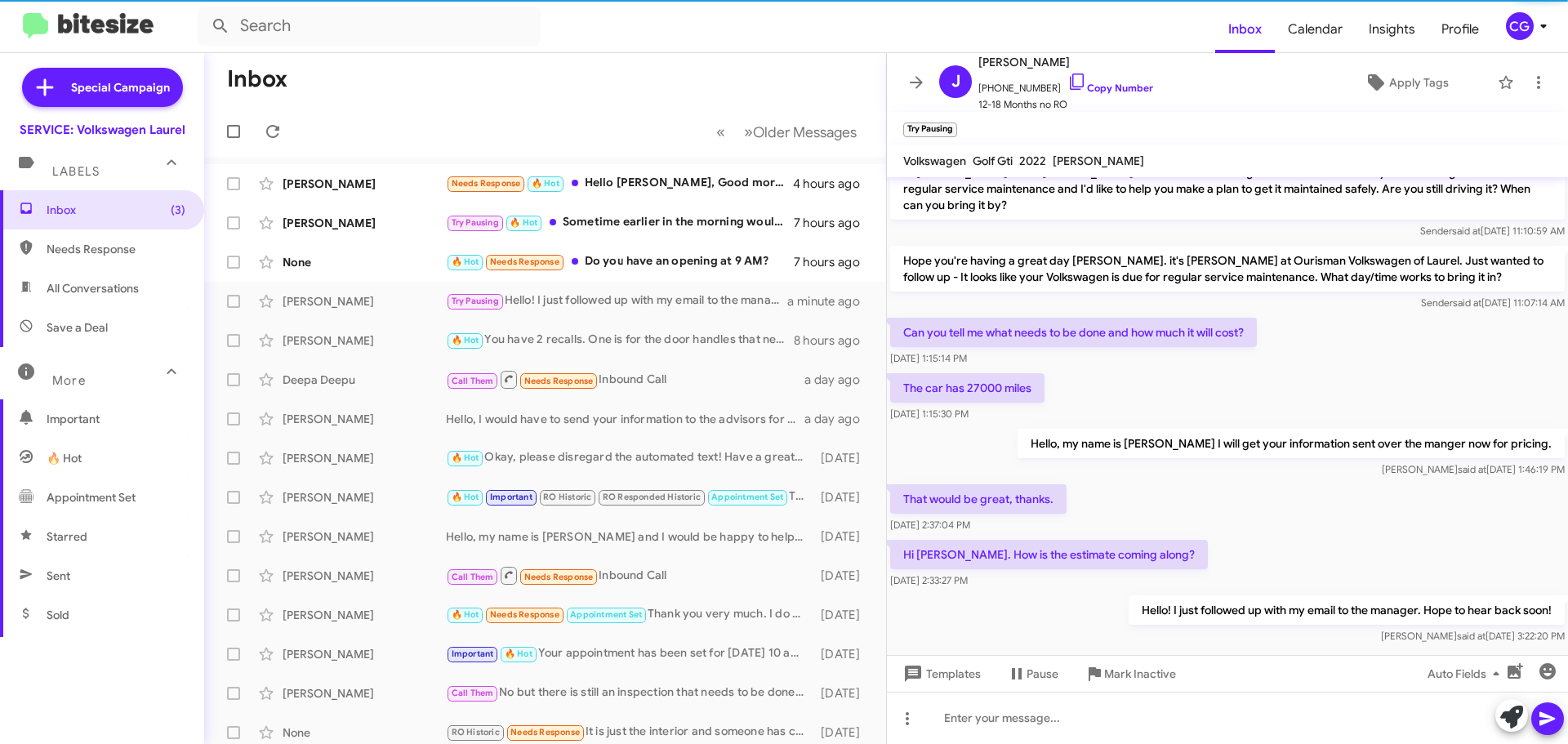
scroll to position [352, 0]
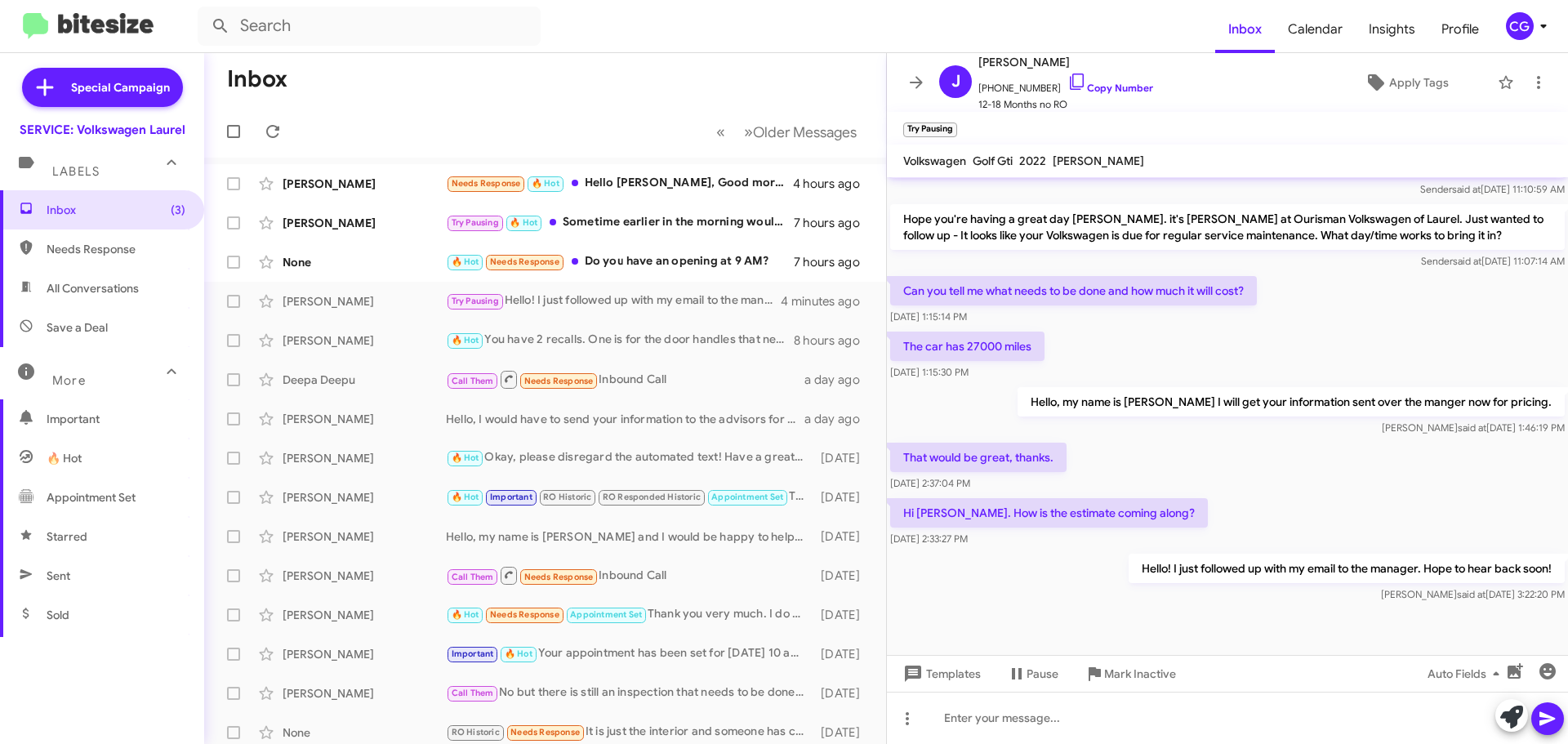
click at [1537, 24] on icon at bounding box center [1543, 26] width 20 height 20
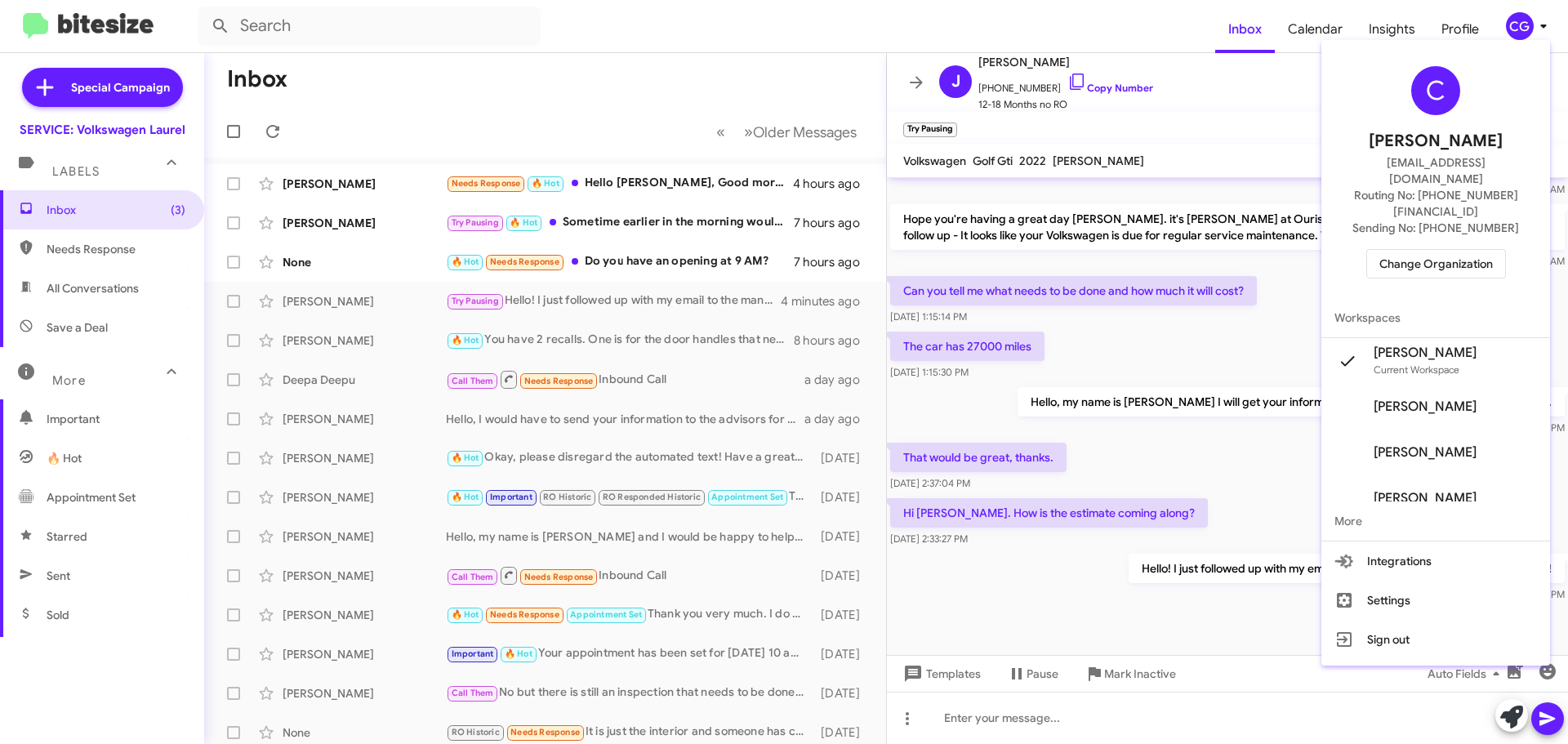
click at [1493, 250] on span "Change Organization" at bounding box center [1437, 264] width 114 height 28
